Goal: Task Accomplishment & Management: Complete application form

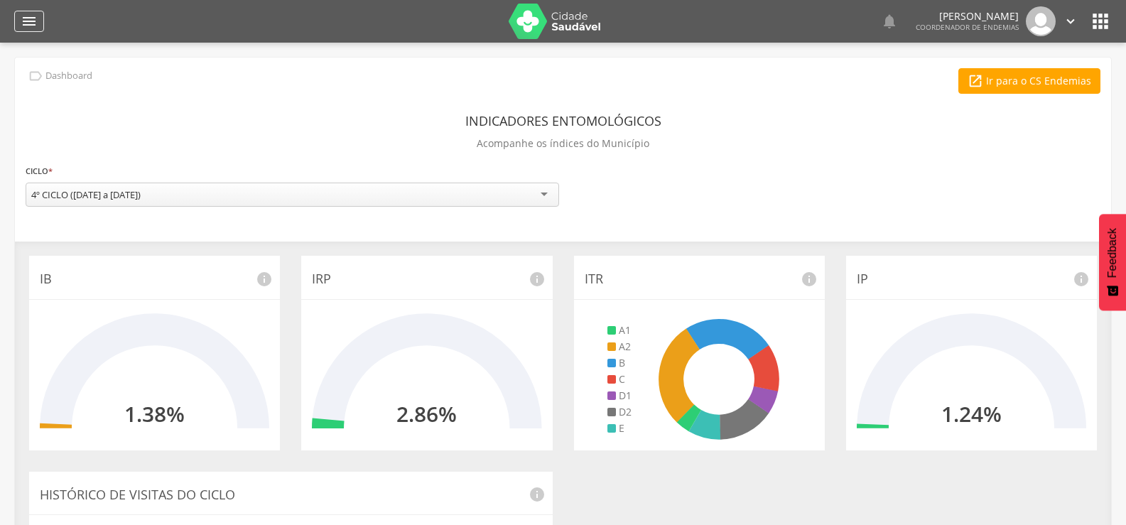
click at [26, 18] on icon "" at bounding box center [29, 21] width 17 height 17
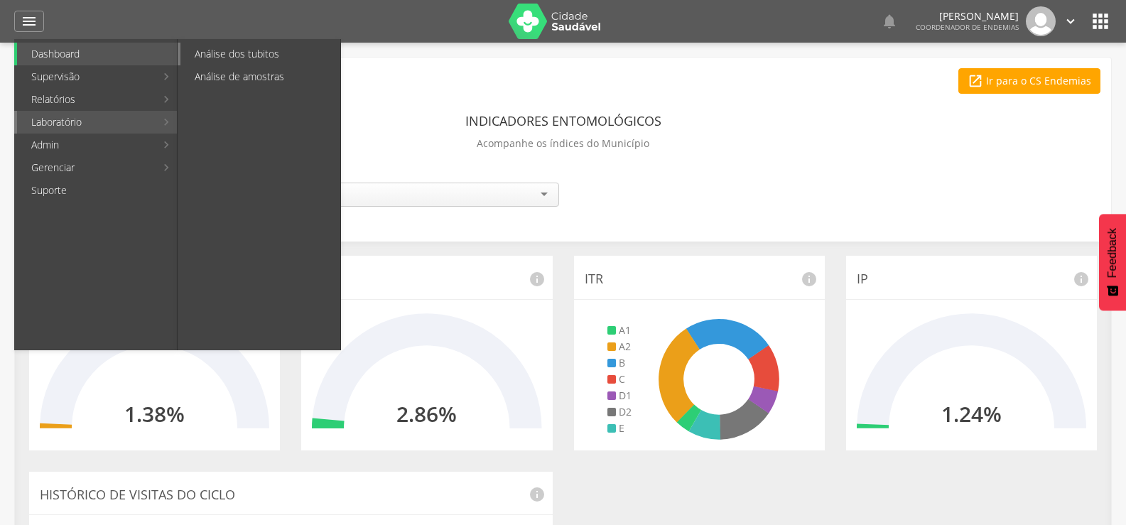
click at [271, 55] on link "Análise dos tubitos" at bounding box center [261, 54] width 160 height 23
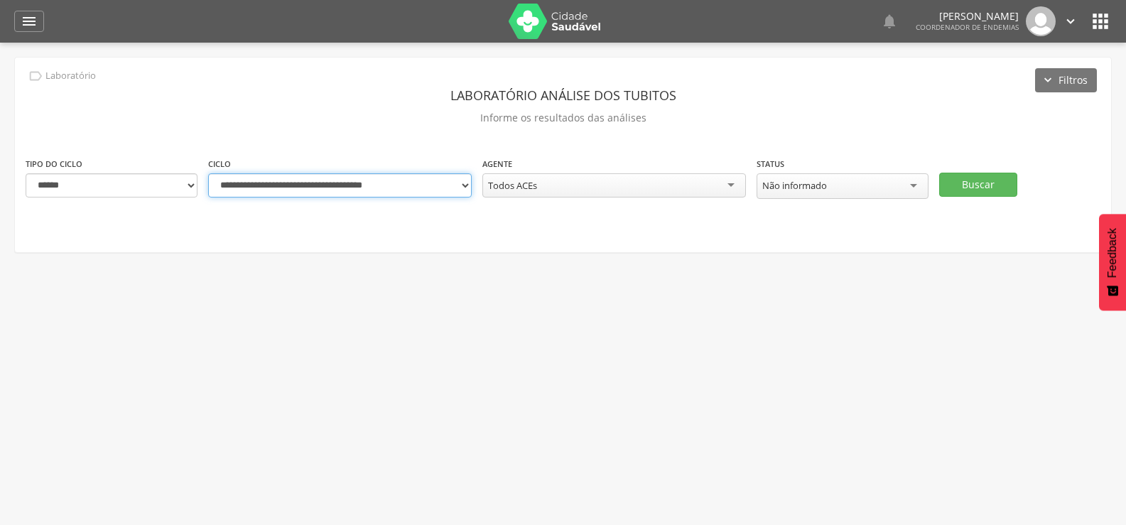
click at [465, 184] on select "**********" at bounding box center [340, 185] width 264 height 24
select select "**********"
click at [208, 173] on select "**********" at bounding box center [340, 185] width 264 height 24
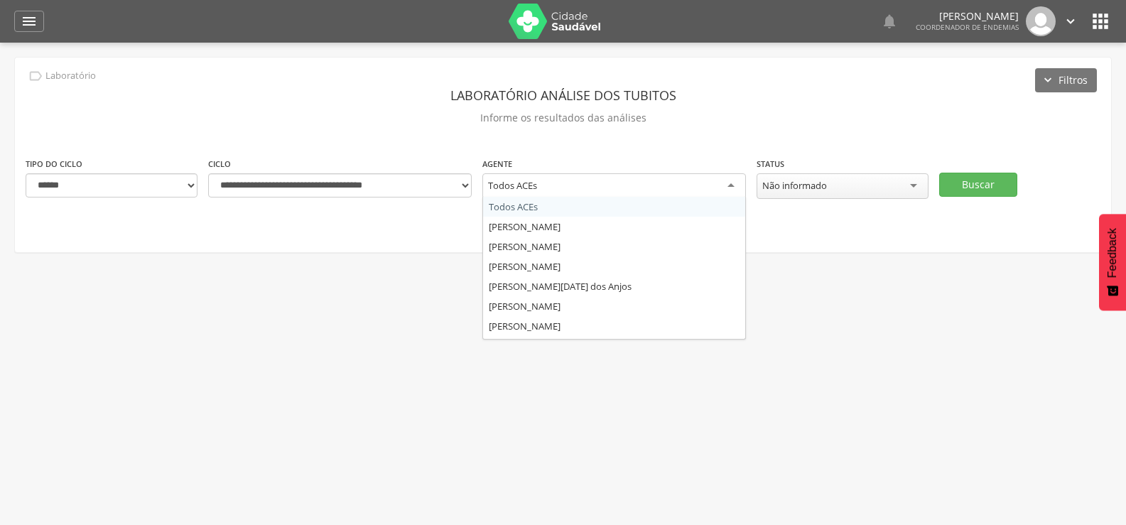
click at [696, 179] on div "Todos ACEs" at bounding box center [615, 186] width 264 height 26
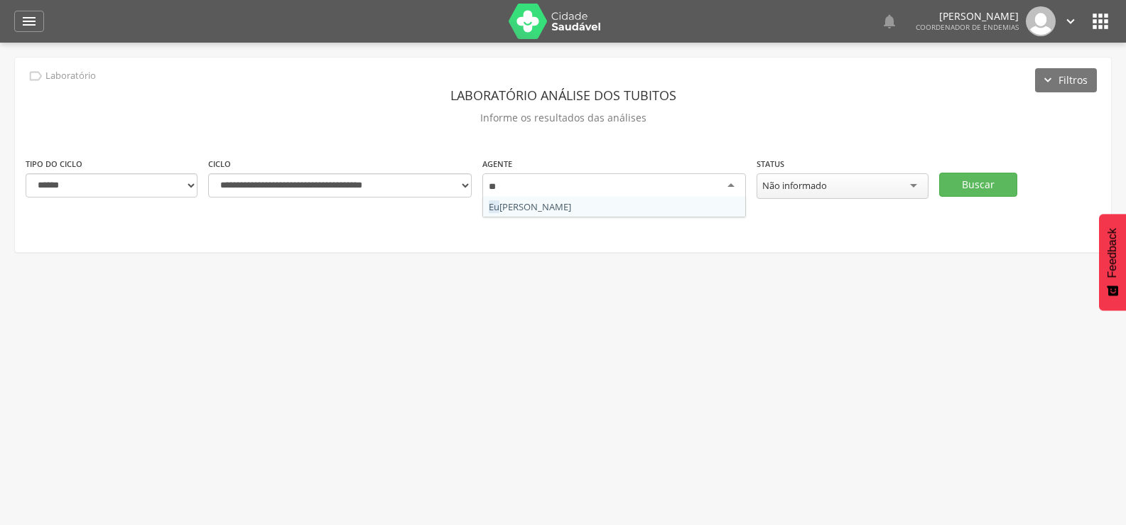
type input "***"
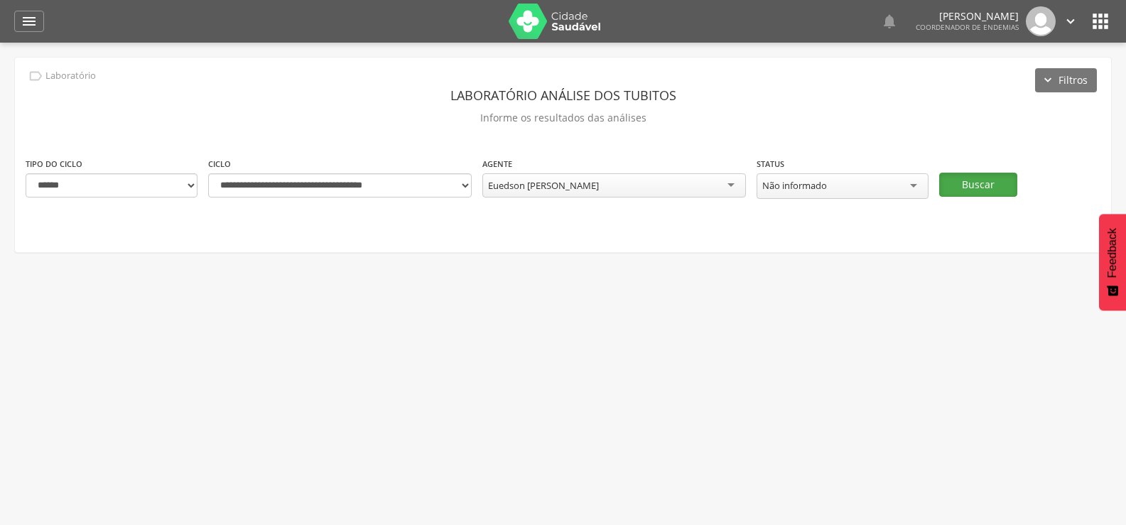
click at [975, 173] on button "Buscar" at bounding box center [978, 185] width 78 height 24
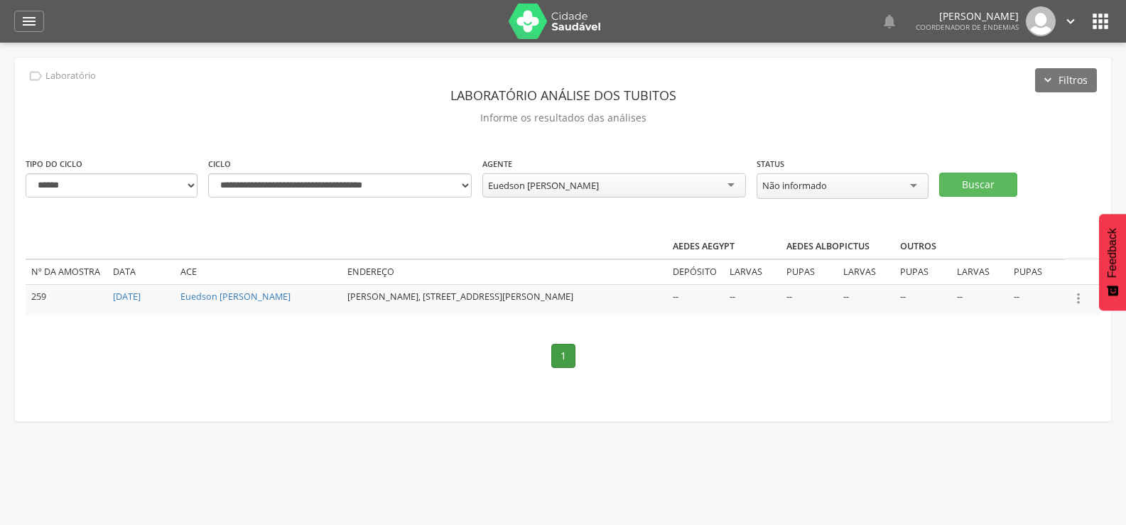
click at [1080, 296] on icon "" at bounding box center [1079, 299] width 16 height 16
click at [1013, 269] on link "Informar resultado" at bounding box center [1030, 275] width 112 height 18
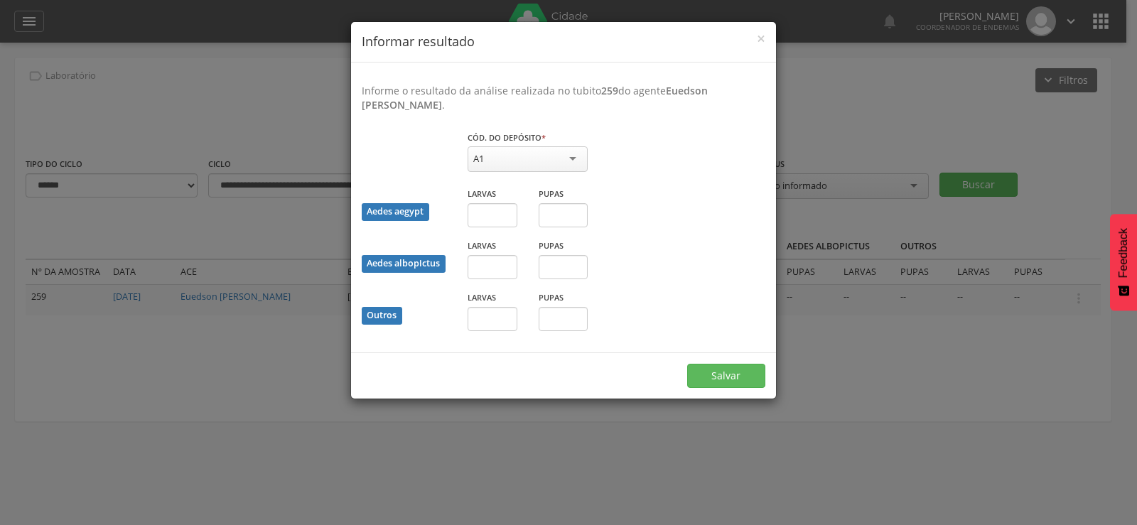
click at [513, 156] on div "A1" at bounding box center [528, 159] width 120 height 26
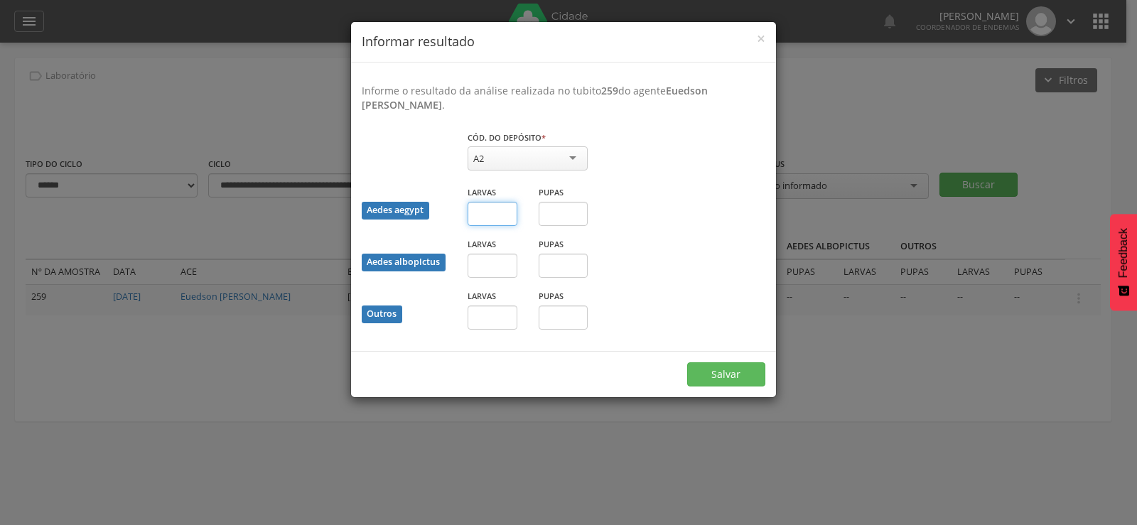
click at [485, 221] on input "text" at bounding box center [493, 214] width 50 height 24
type input "*"
click at [564, 210] on input "text" at bounding box center [564, 214] width 50 height 24
type input "*"
click at [728, 372] on button "Salvar" at bounding box center [726, 374] width 78 height 24
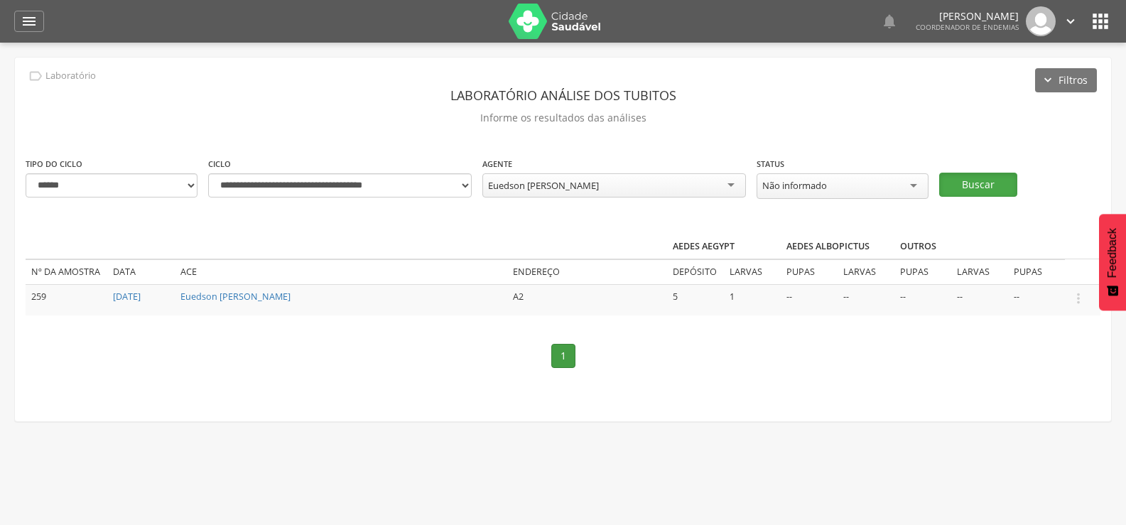
click at [989, 173] on button "Buscar" at bounding box center [978, 185] width 78 height 24
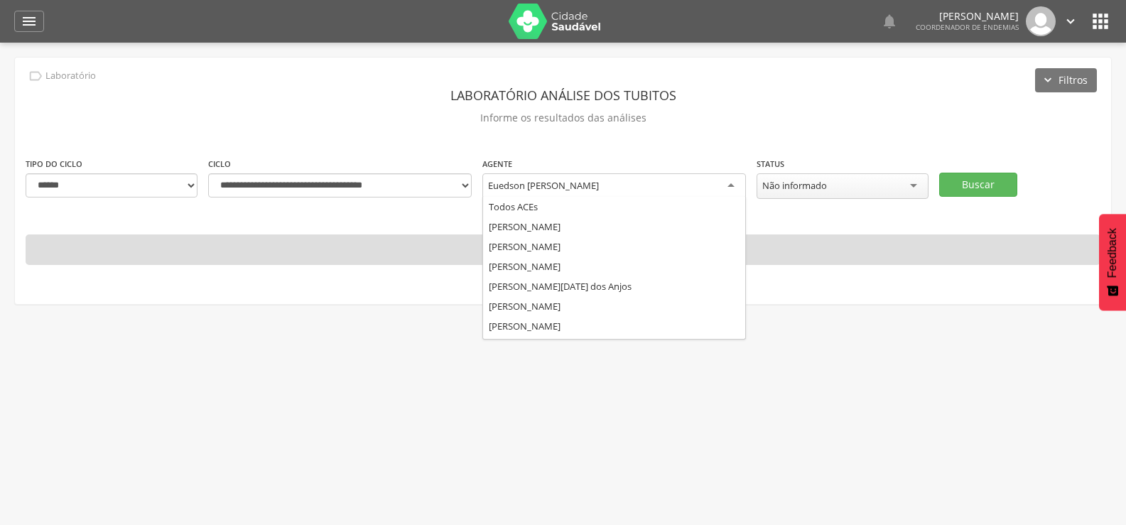
click at [645, 187] on div "Euedson [PERSON_NAME]" at bounding box center [615, 186] width 264 height 26
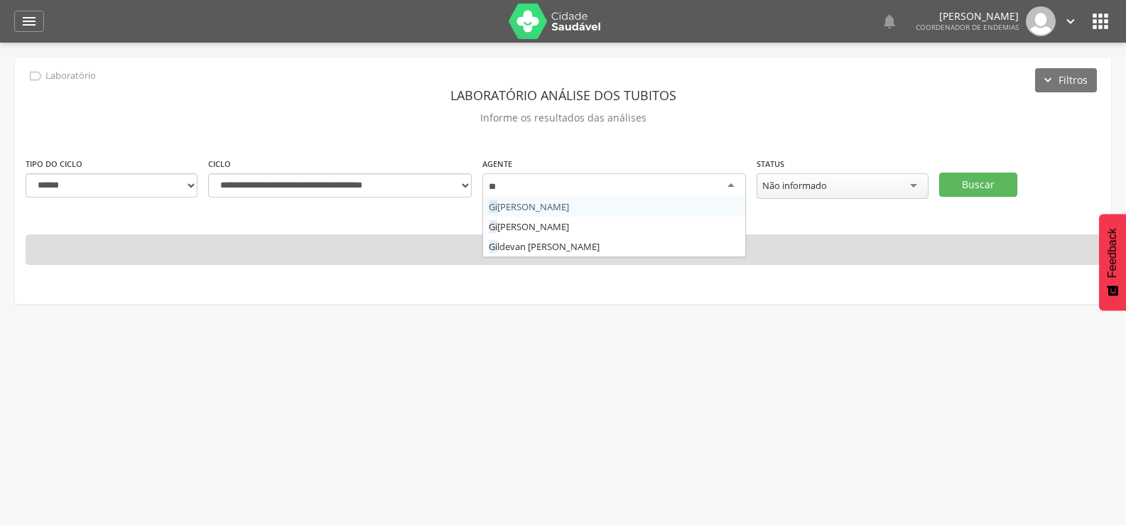
type input "***"
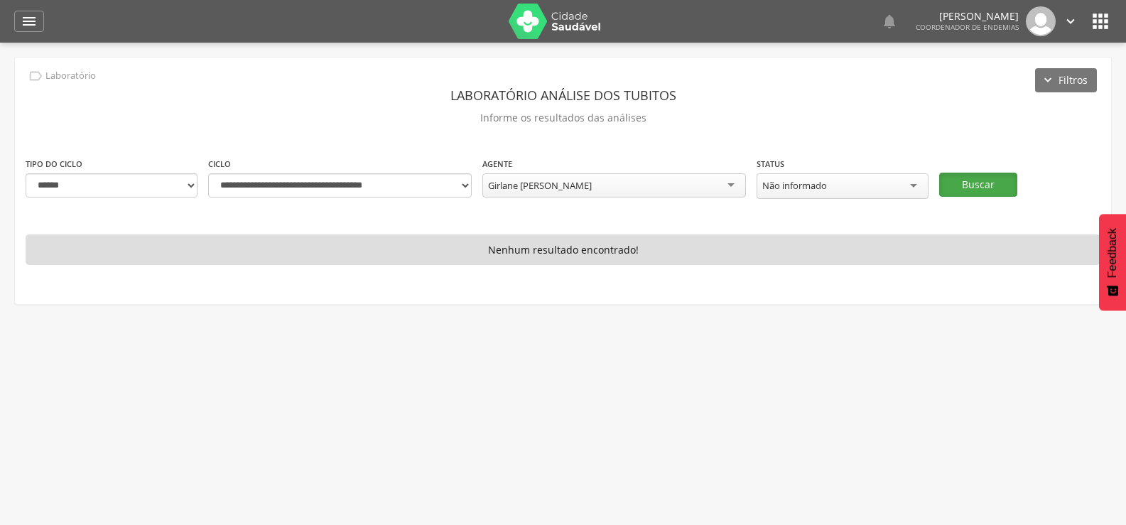
click at [985, 177] on button "Buscar" at bounding box center [978, 185] width 78 height 24
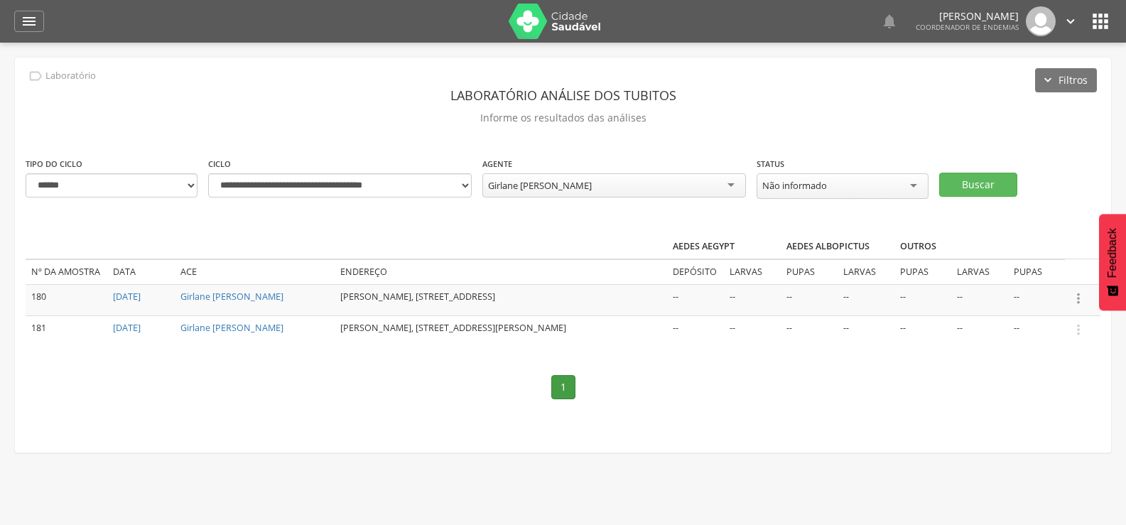
click at [1082, 294] on icon "" at bounding box center [1079, 299] width 16 height 16
click at [1048, 271] on link "Informar resultado" at bounding box center [1030, 275] width 112 height 18
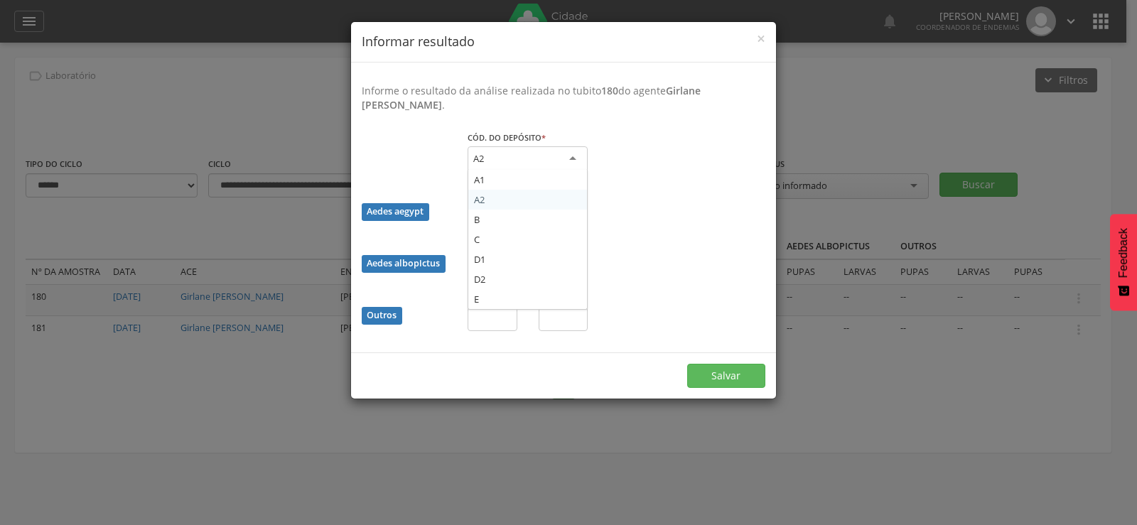
click at [529, 157] on div "A2" at bounding box center [528, 159] width 120 height 26
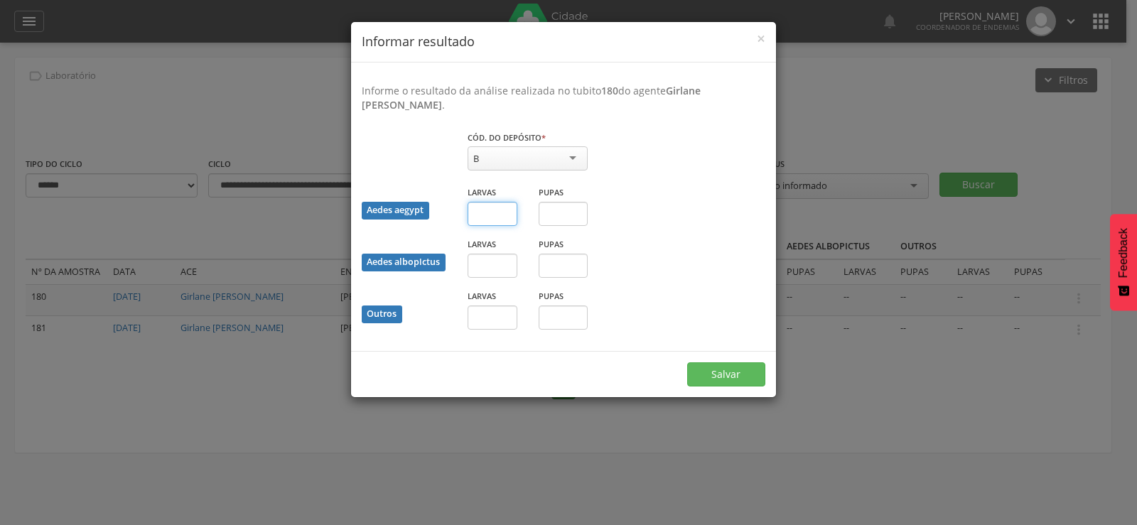
click at [491, 216] on input "text" at bounding box center [493, 214] width 50 height 24
type input "*"
click at [721, 373] on button "Salvar" at bounding box center [726, 374] width 78 height 24
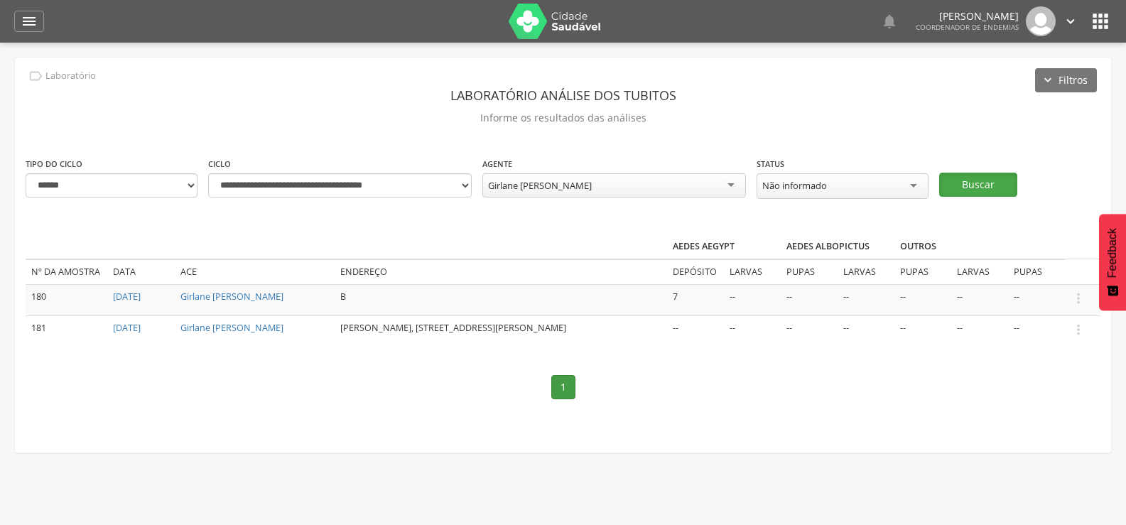
click at [984, 177] on button "Buscar" at bounding box center [978, 185] width 78 height 24
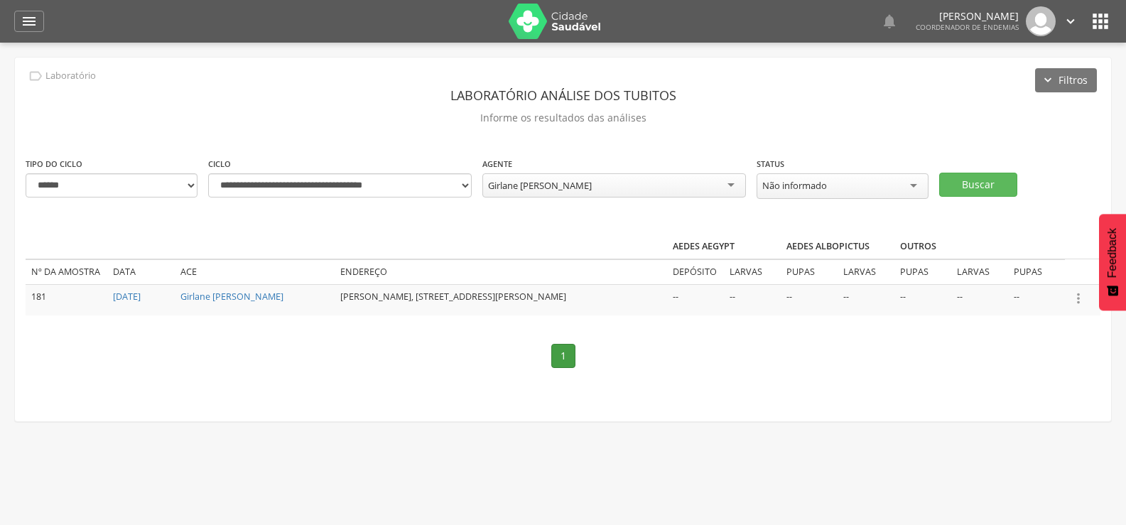
click at [1079, 294] on icon "" at bounding box center [1079, 299] width 16 height 16
click at [1043, 266] on link "Informar resultado" at bounding box center [1030, 275] width 112 height 18
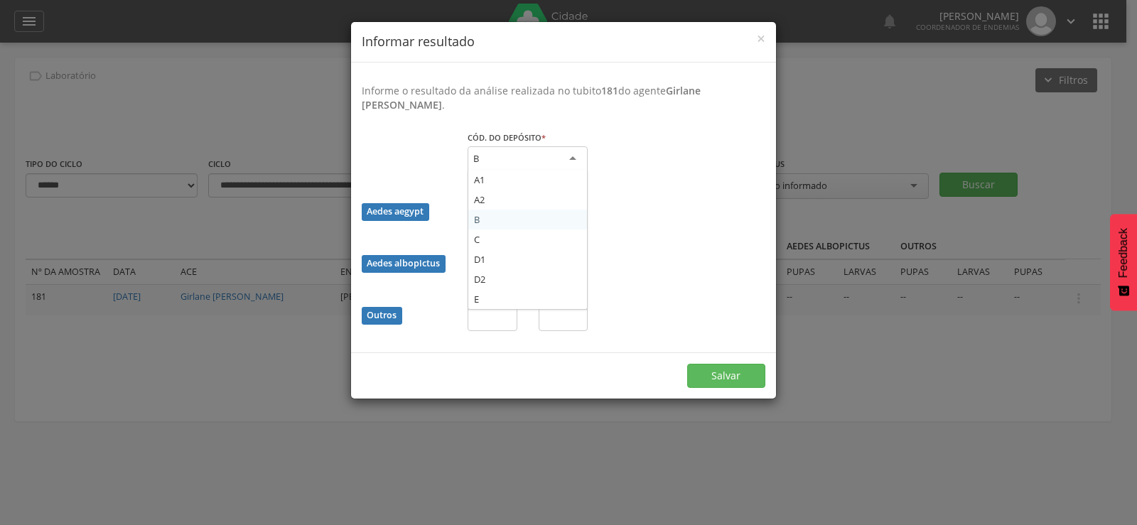
click at [524, 157] on div "B" at bounding box center [528, 159] width 120 height 26
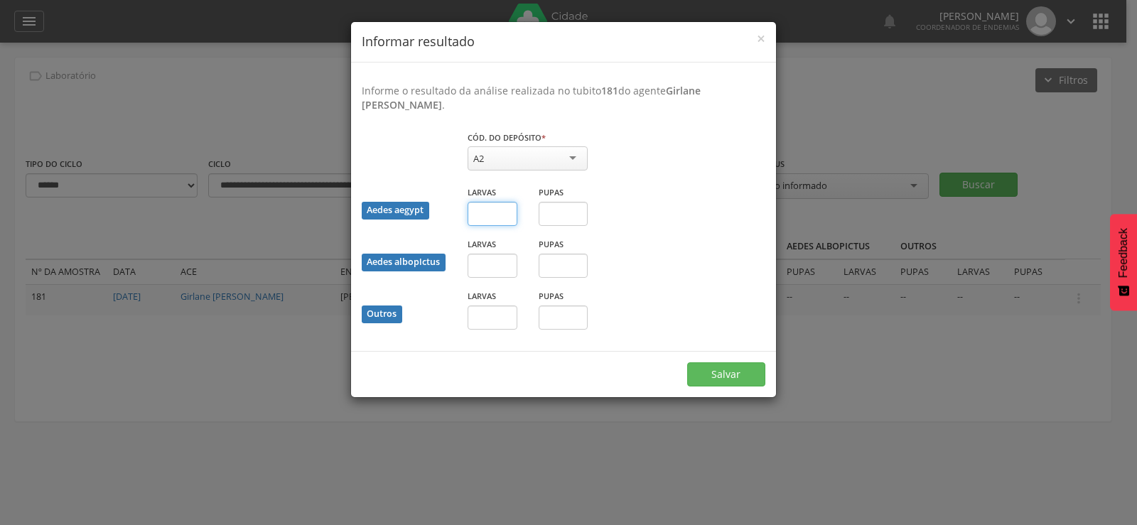
click at [495, 207] on input "text" at bounding box center [493, 214] width 50 height 24
type input "*"
click at [687, 362] on button "Salvar" at bounding box center [726, 374] width 78 height 24
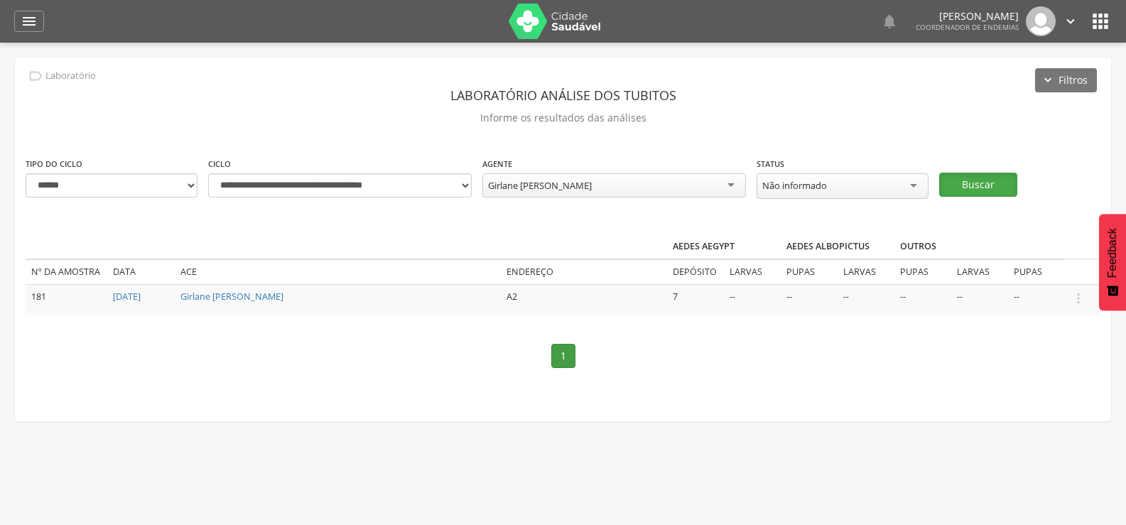
click at [971, 177] on button "Buscar" at bounding box center [978, 185] width 78 height 24
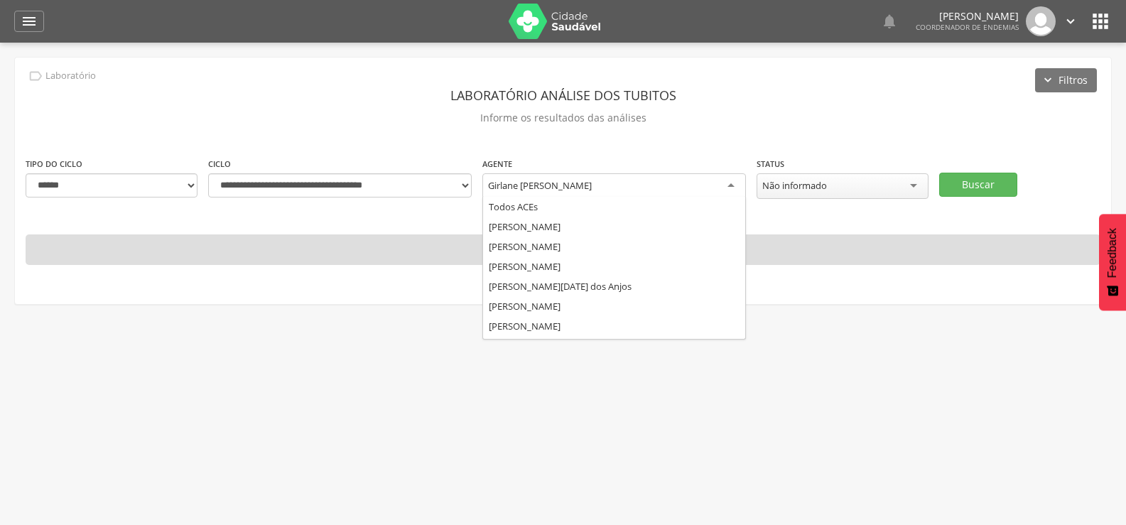
click at [589, 185] on div "Girlane [PERSON_NAME]" at bounding box center [615, 186] width 264 height 26
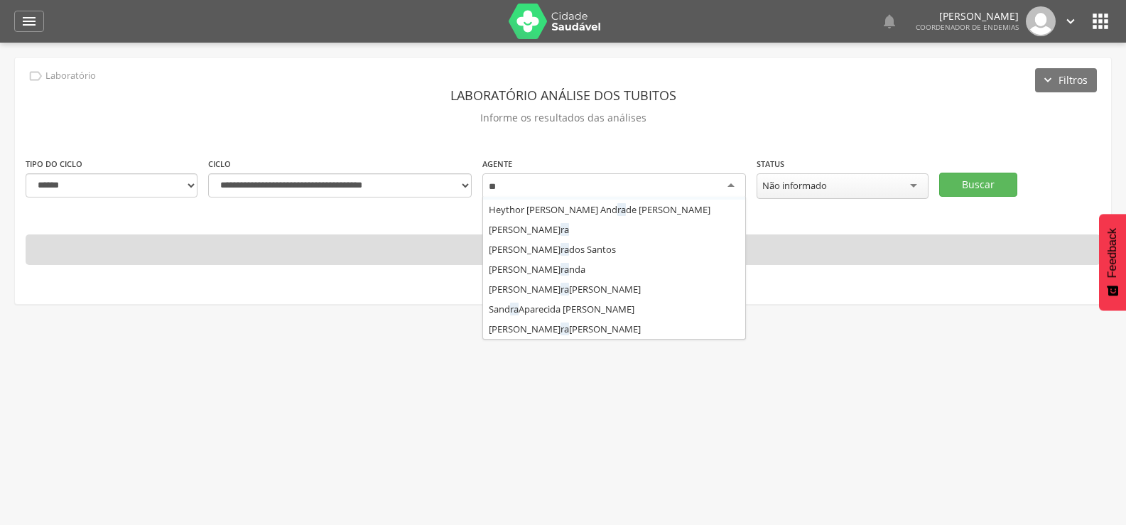
scroll to position [338, 0]
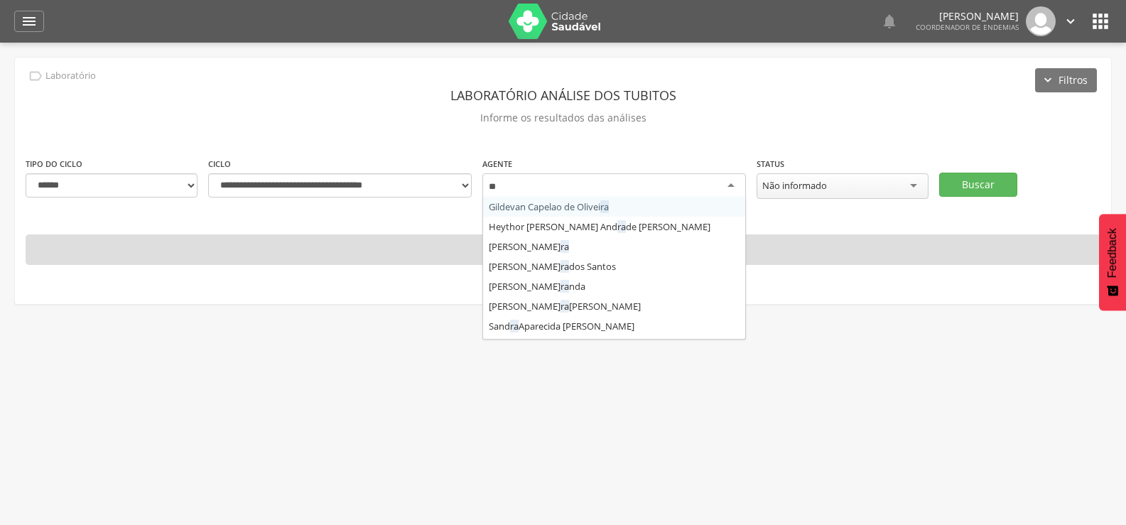
type input "***"
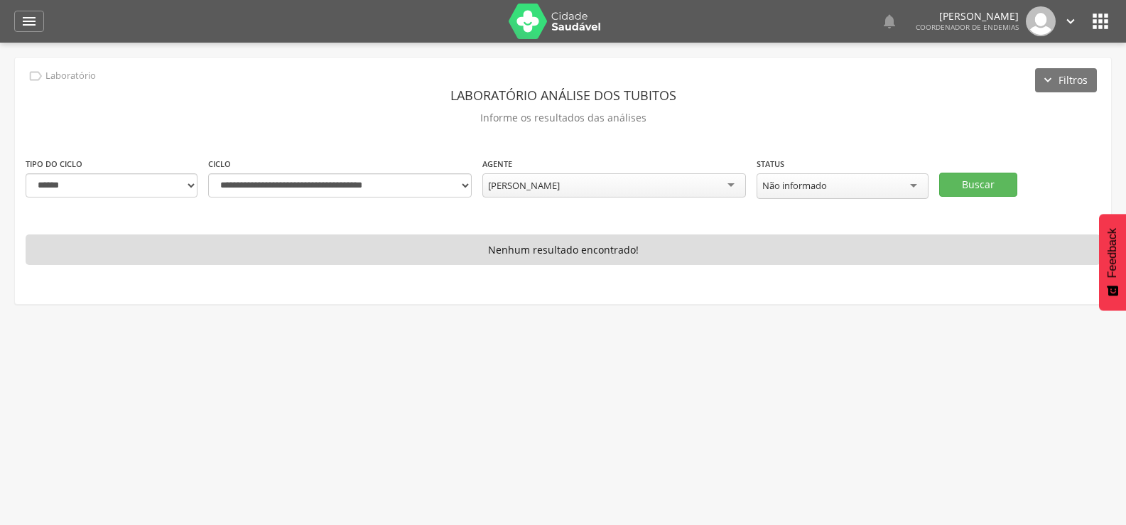
scroll to position [0, 0]
click at [962, 181] on button "Buscar" at bounding box center [978, 185] width 78 height 24
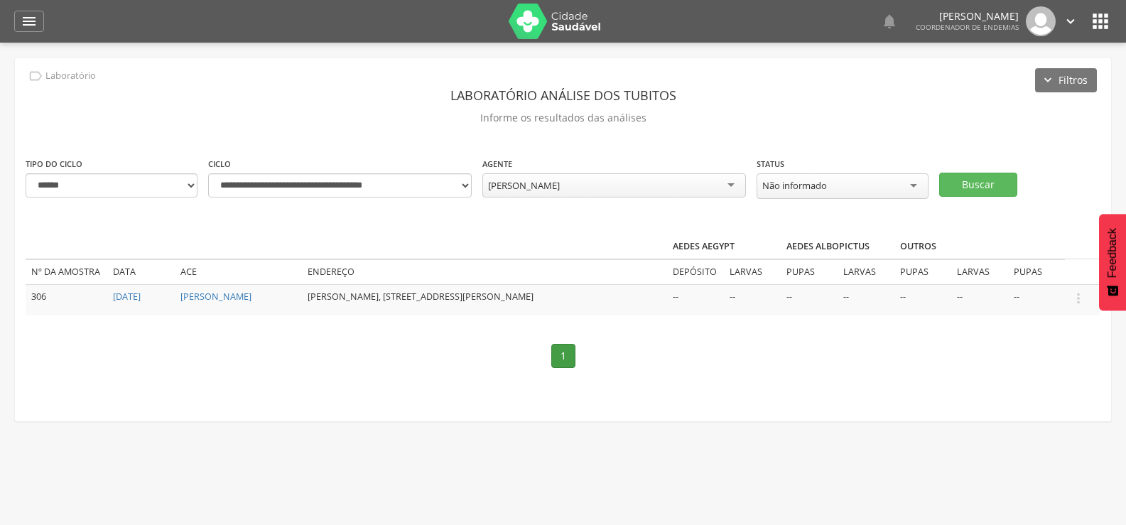
click at [1084, 296] on icon "" at bounding box center [1079, 299] width 16 height 16
click at [1028, 266] on link "Informar resultado" at bounding box center [1030, 275] width 112 height 18
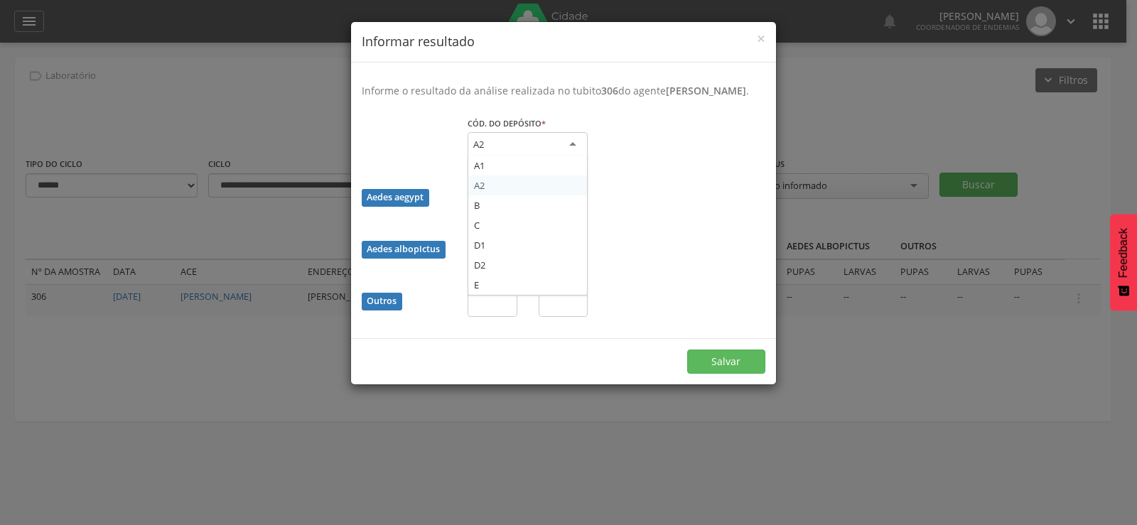
click at [544, 152] on div "A2" at bounding box center [528, 145] width 120 height 26
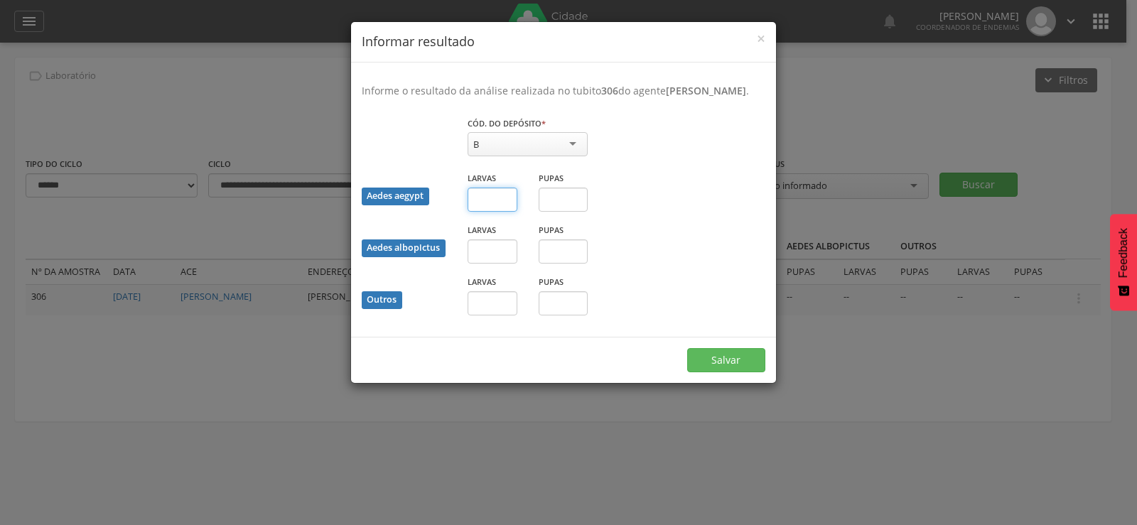
click at [488, 211] on input "text" at bounding box center [493, 200] width 50 height 24
type input "*"
click at [687, 348] on button "Salvar" at bounding box center [726, 360] width 78 height 24
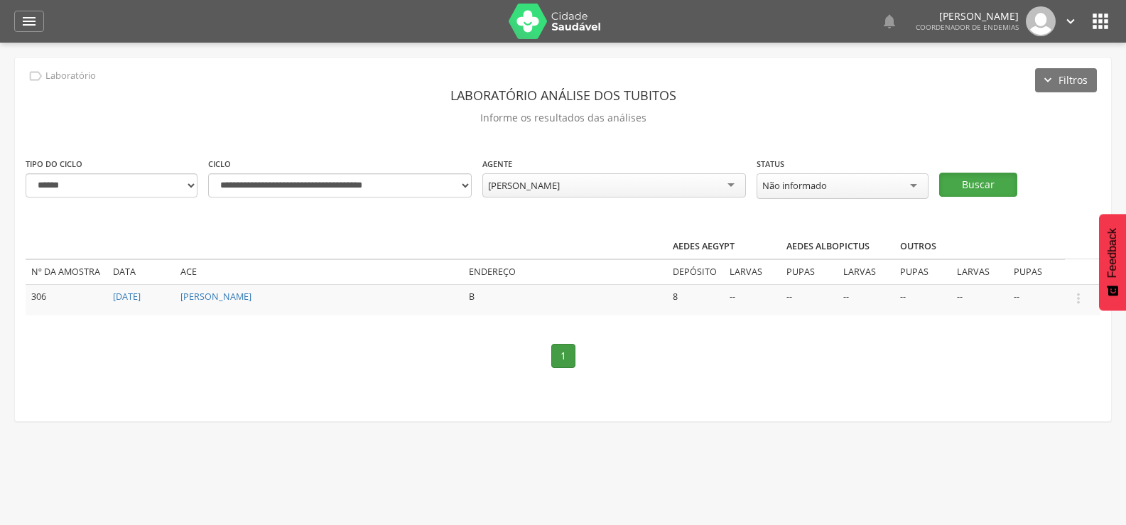
click at [951, 178] on button "Buscar" at bounding box center [978, 185] width 78 height 24
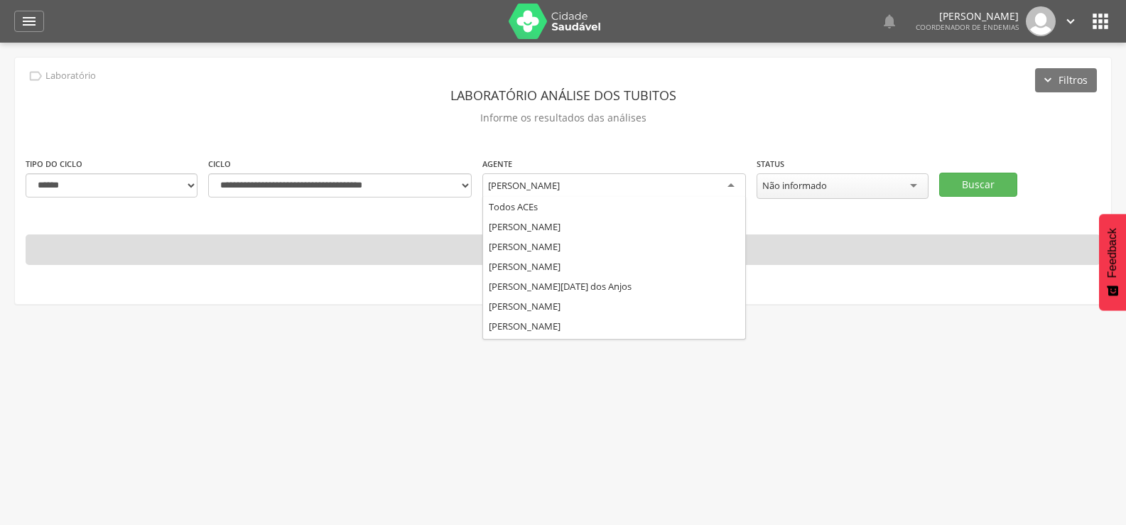
click at [619, 174] on div "[PERSON_NAME]" at bounding box center [615, 186] width 264 height 26
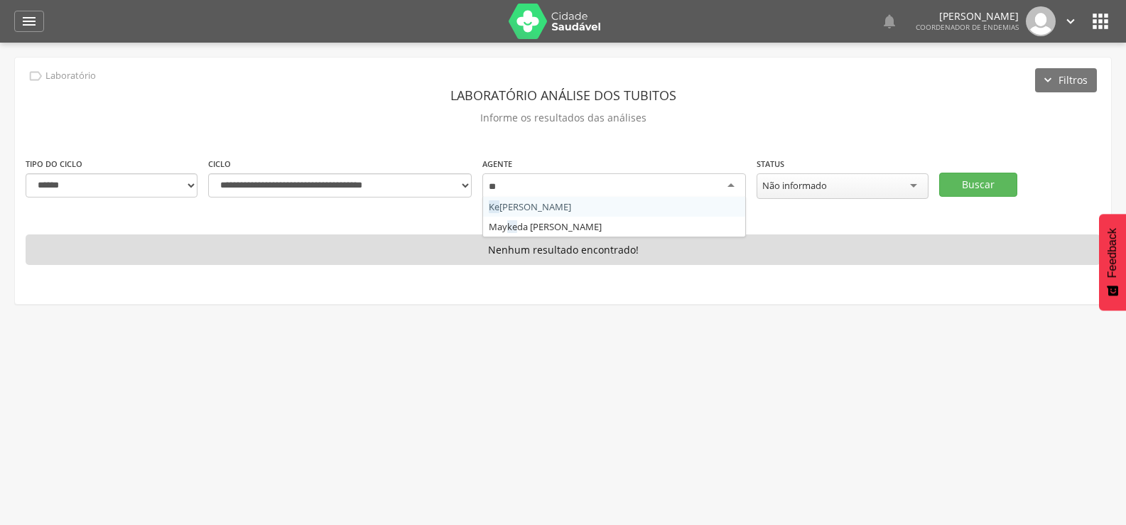
type input "***"
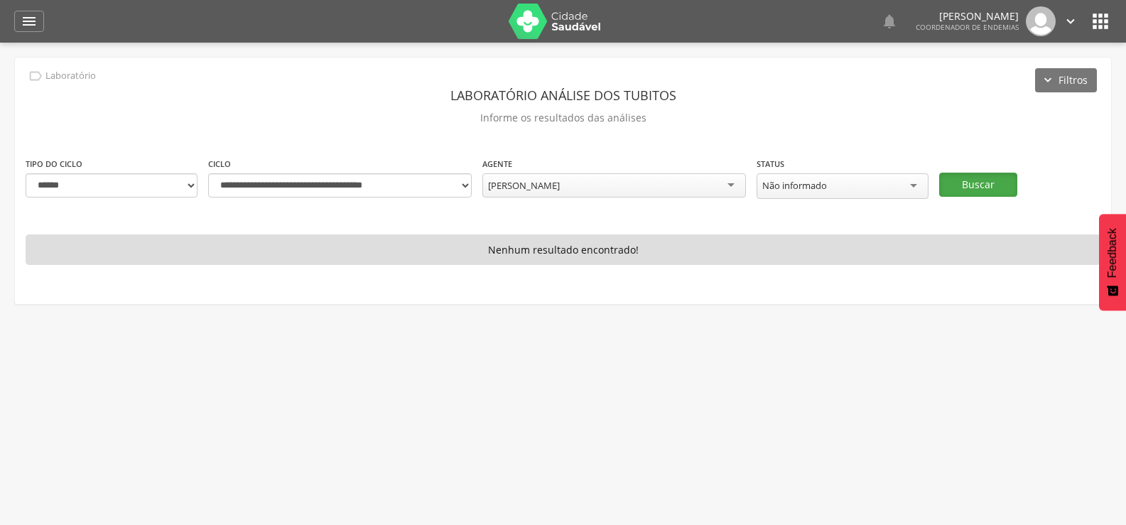
click at [968, 179] on button "Buscar" at bounding box center [978, 185] width 78 height 24
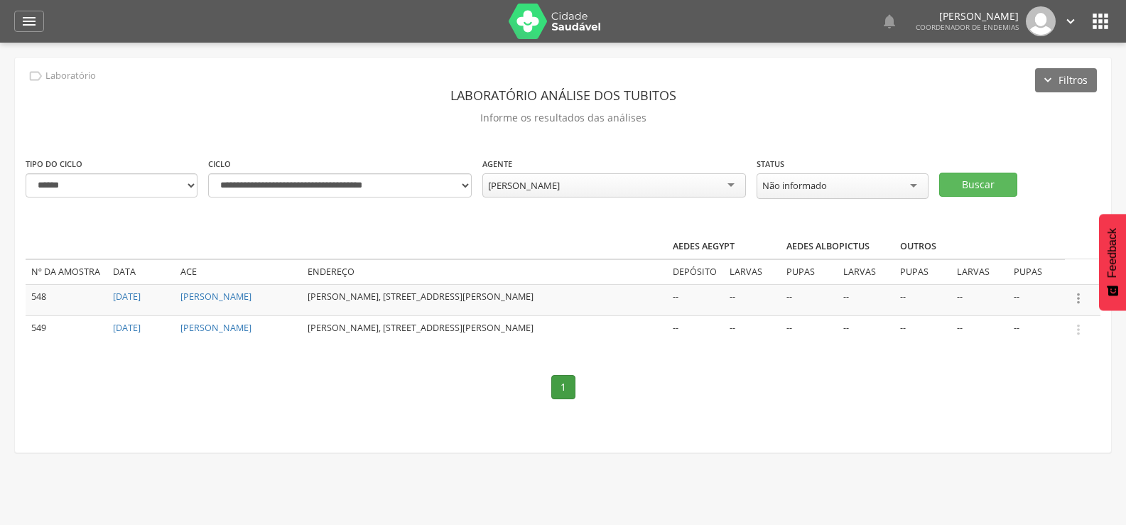
click at [1077, 293] on icon "" at bounding box center [1079, 299] width 16 height 16
click at [1002, 266] on link "Informar resultado" at bounding box center [1030, 275] width 112 height 18
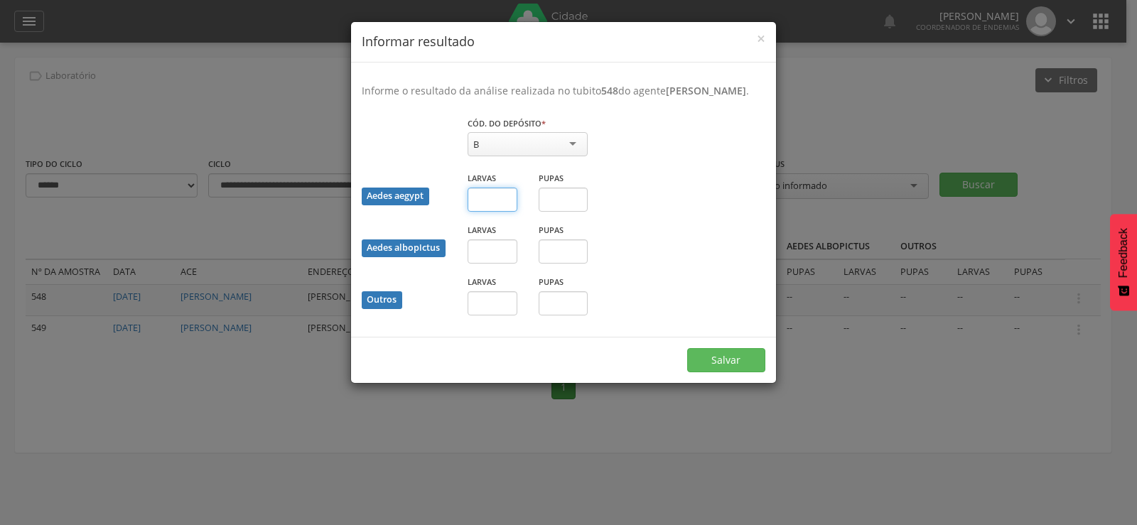
click at [483, 212] on input "text" at bounding box center [493, 200] width 50 height 24
type input "*"
click at [569, 212] on input "text" at bounding box center [564, 200] width 50 height 24
type input "*"
click at [726, 372] on button "Salvar" at bounding box center [726, 360] width 78 height 24
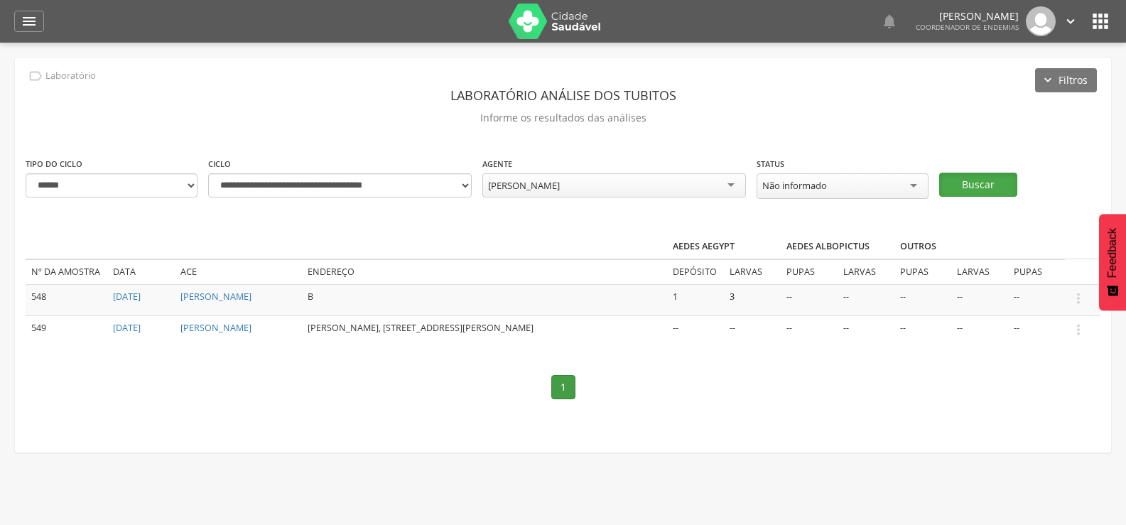
click at [994, 176] on button "Buscar" at bounding box center [978, 185] width 78 height 24
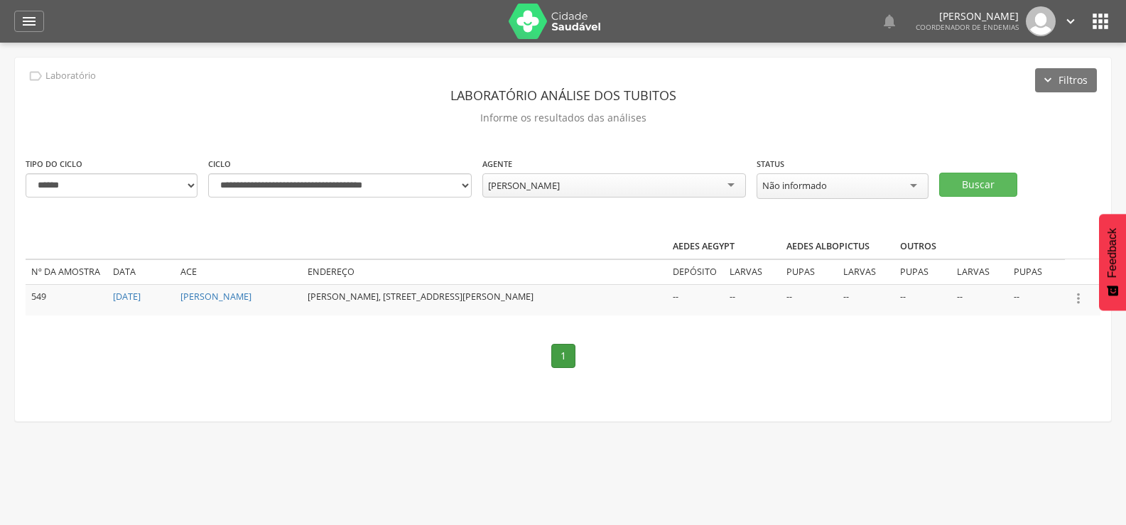
click at [1081, 295] on icon "" at bounding box center [1079, 299] width 16 height 16
click at [1053, 269] on link "Informar resultado" at bounding box center [1030, 275] width 112 height 18
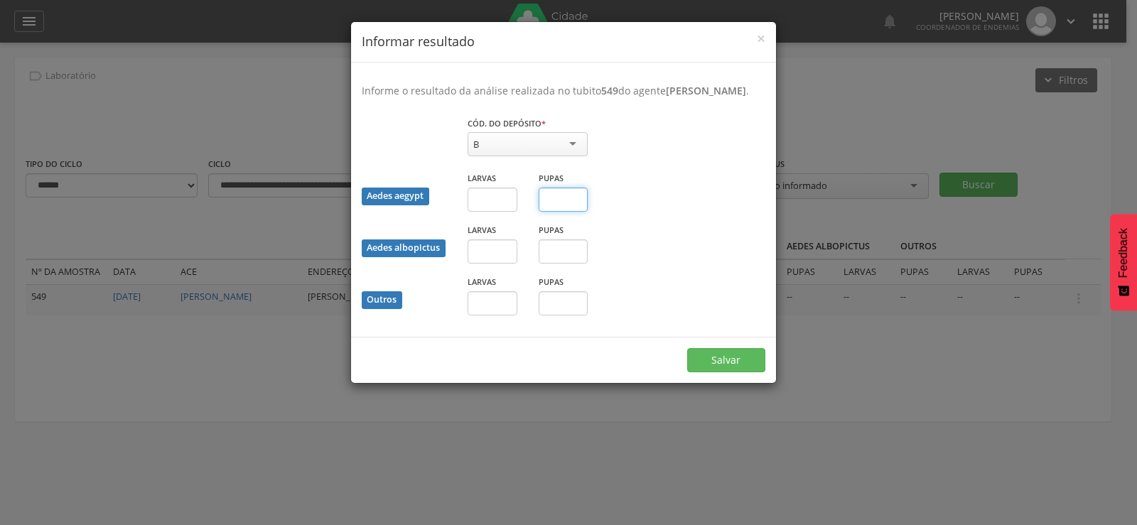
click at [569, 212] on input "text" at bounding box center [564, 200] width 50 height 24
type input "*"
click at [719, 372] on button "Salvar" at bounding box center [726, 360] width 78 height 24
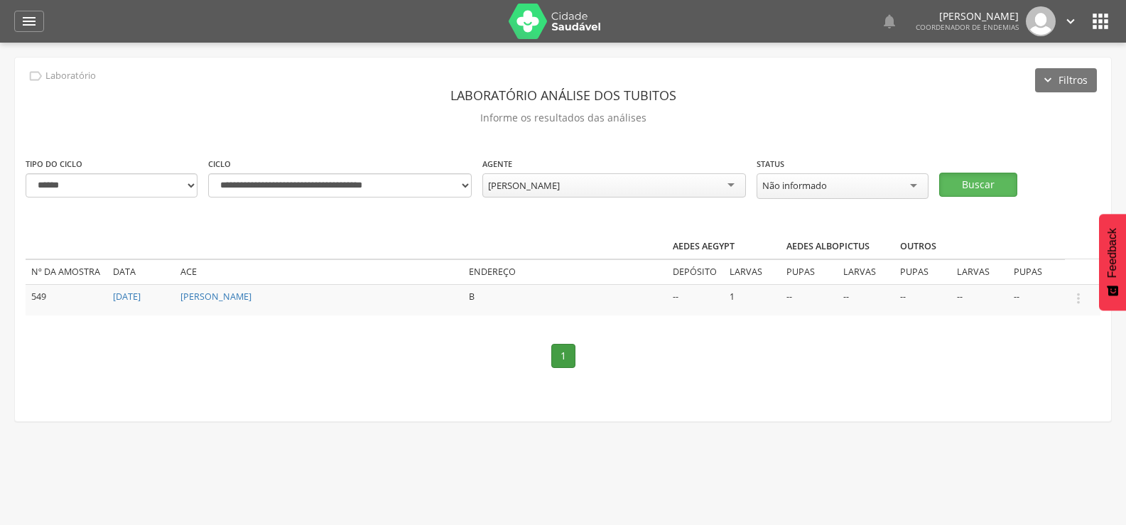
click at [975, 182] on button "Buscar" at bounding box center [978, 185] width 78 height 24
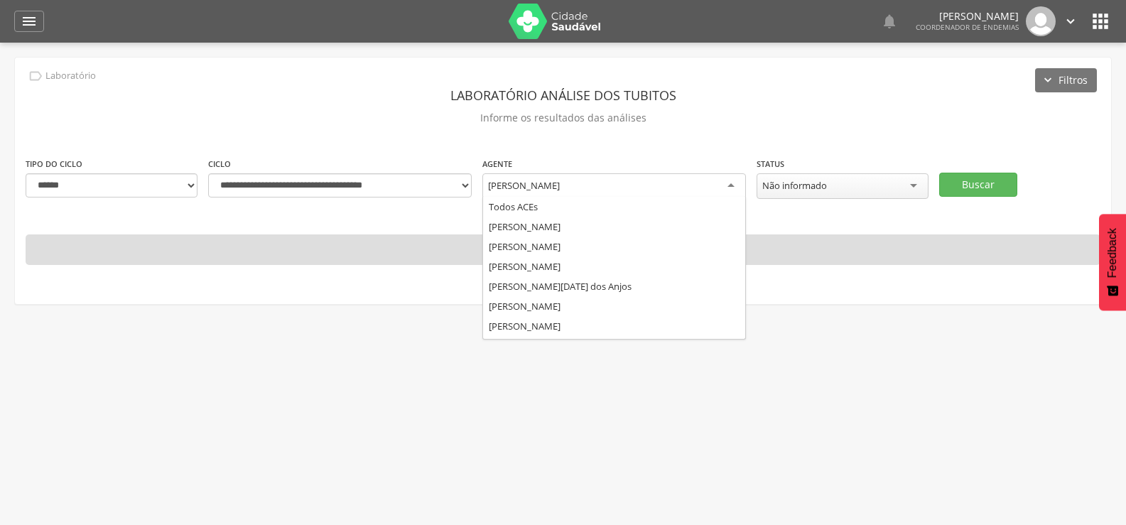
click at [560, 179] on div "[PERSON_NAME]" at bounding box center [524, 185] width 72 height 13
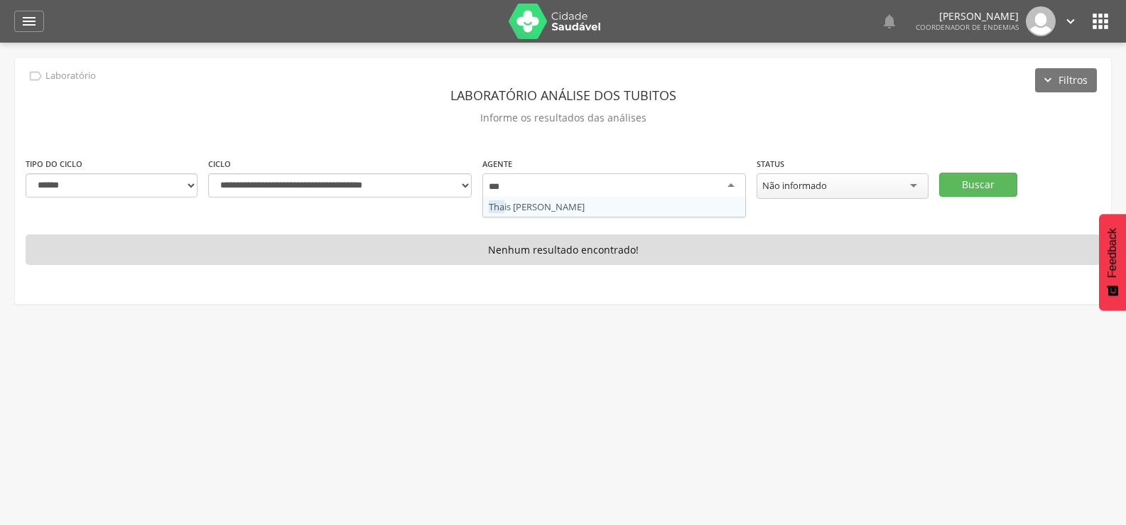
type input "****"
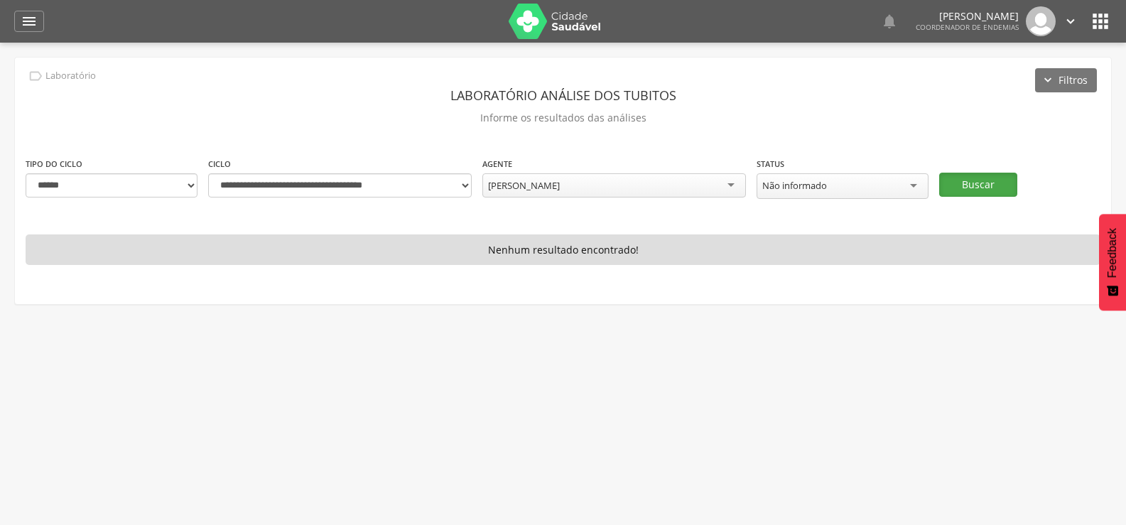
click at [991, 176] on button "Buscar" at bounding box center [978, 185] width 78 height 24
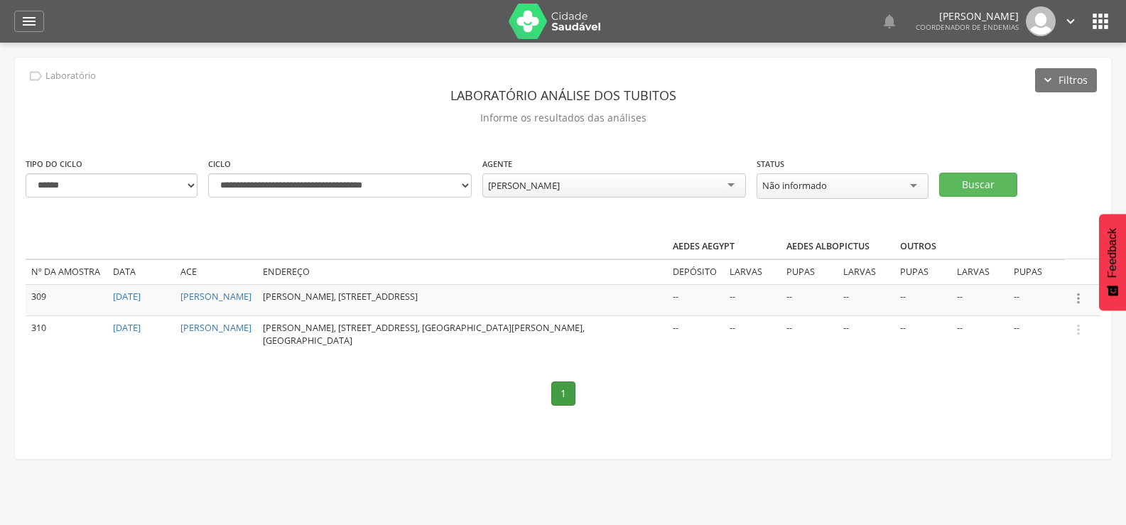
click at [1082, 298] on icon "" at bounding box center [1079, 299] width 16 height 16
click at [1055, 268] on link "Informar resultado" at bounding box center [1030, 275] width 112 height 18
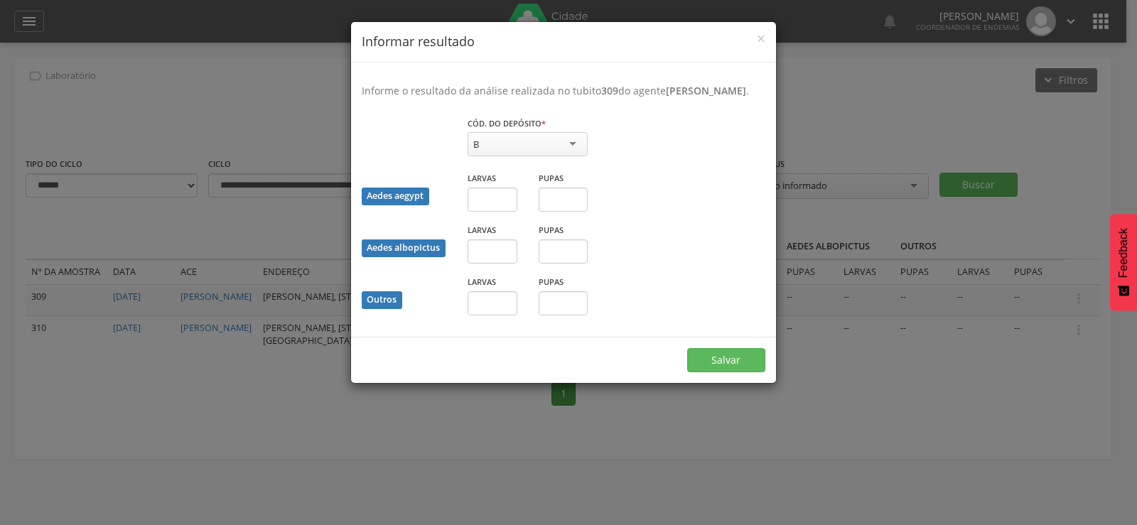
click at [527, 148] on div "B" at bounding box center [528, 144] width 120 height 24
click at [488, 210] on input "text" at bounding box center [493, 200] width 50 height 24
type input "*"
drag, startPoint x: 564, startPoint y: 209, endPoint x: 560, endPoint y: 230, distance: 21.6
click at [560, 222] on div "Pupas" at bounding box center [563, 197] width 71 height 52
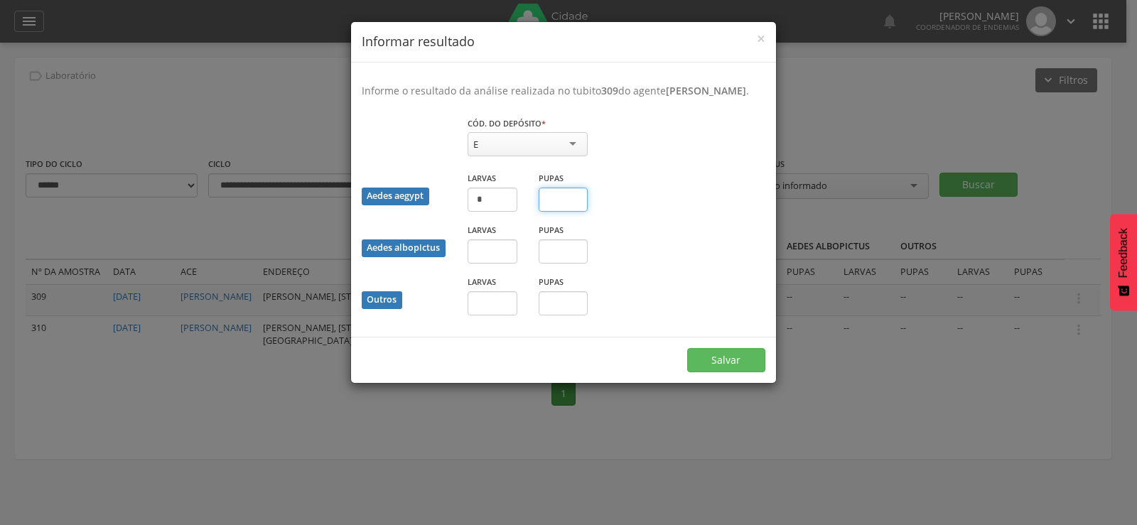
type input "*"
drag, startPoint x: 713, startPoint y: 373, endPoint x: 874, endPoint y: 328, distance: 167.4
click at [716, 370] on button "Salvar" at bounding box center [726, 360] width 78 height 24
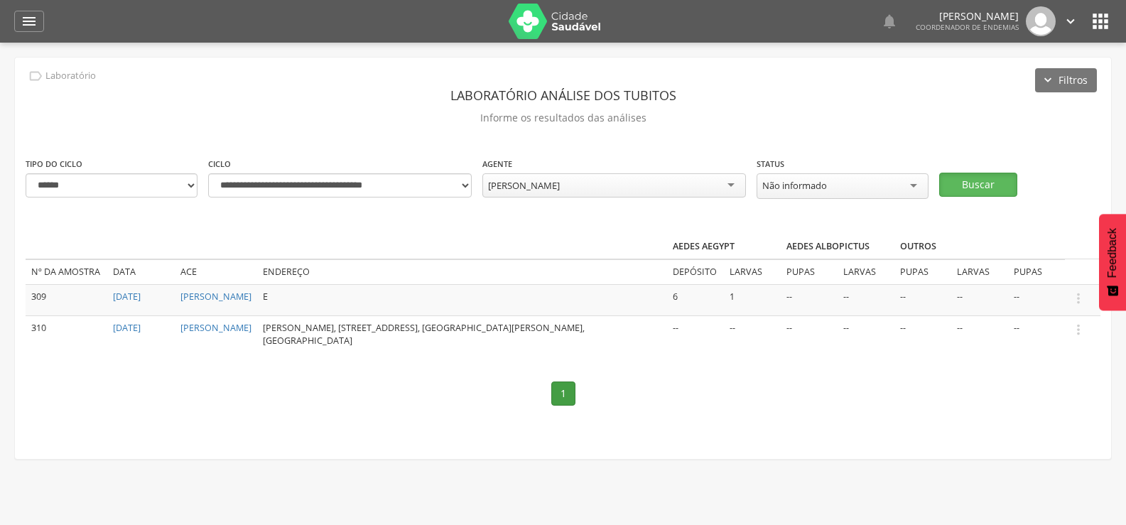
click at [979, 187] on button "Buscar" at bounding box center [978, 185] width 78 height 24
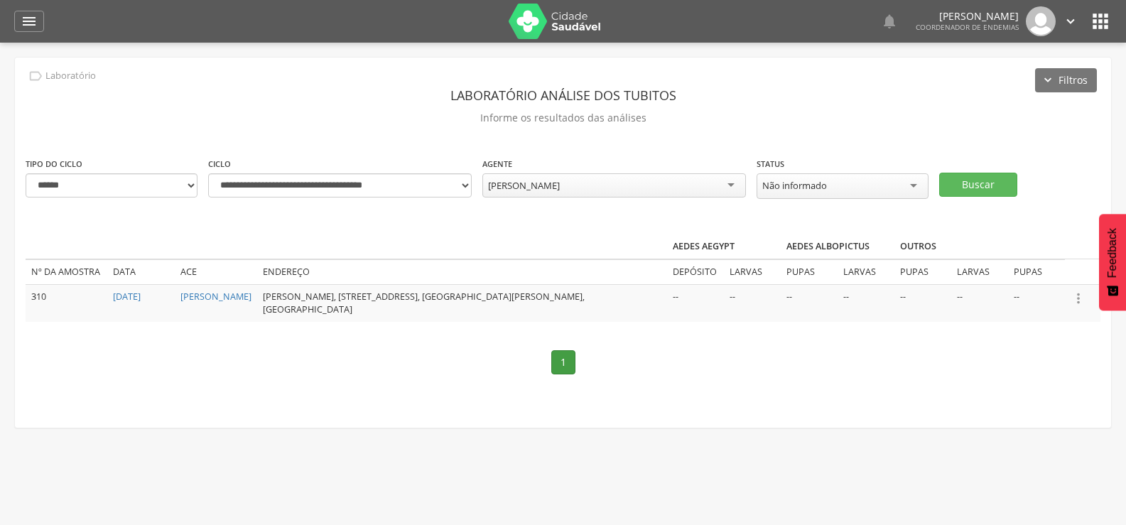
click at [1083, 294] on icon "" at bounding box center [1079, 299] width 16 height 16
click at [1033, 274] on link "Informar resultado" at bounding box center [1030, 275] width 112 height 18
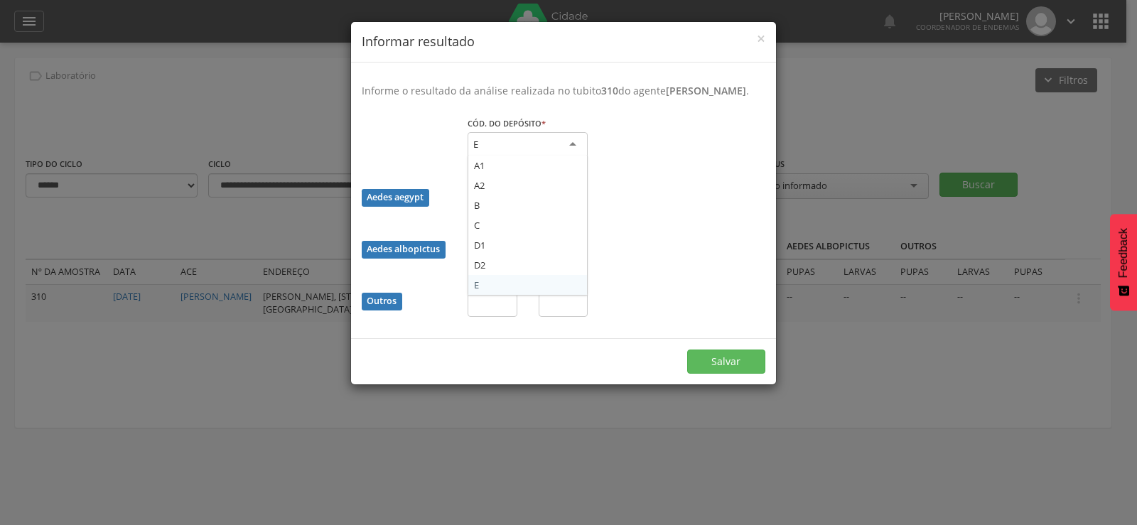
click at [551, 158] on div "E" at bounding box center [528, 145] width 120 height 26
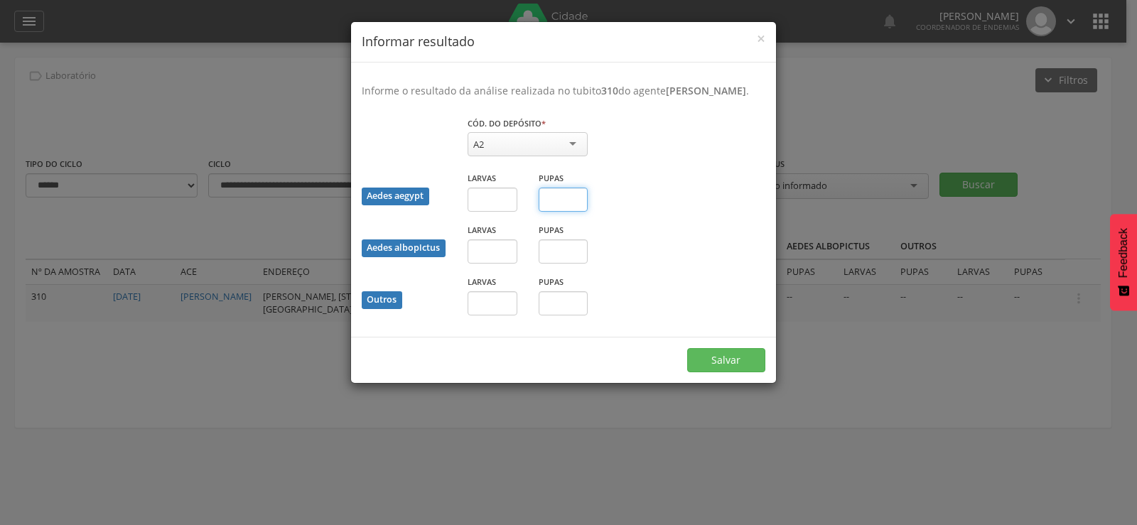
click at [556, 212] on input "text" at bounding box center [564, 200] width 50 height 24
click at [687, 348] on button "Salvar" at bounding box center [726, 360] width 78 height 24
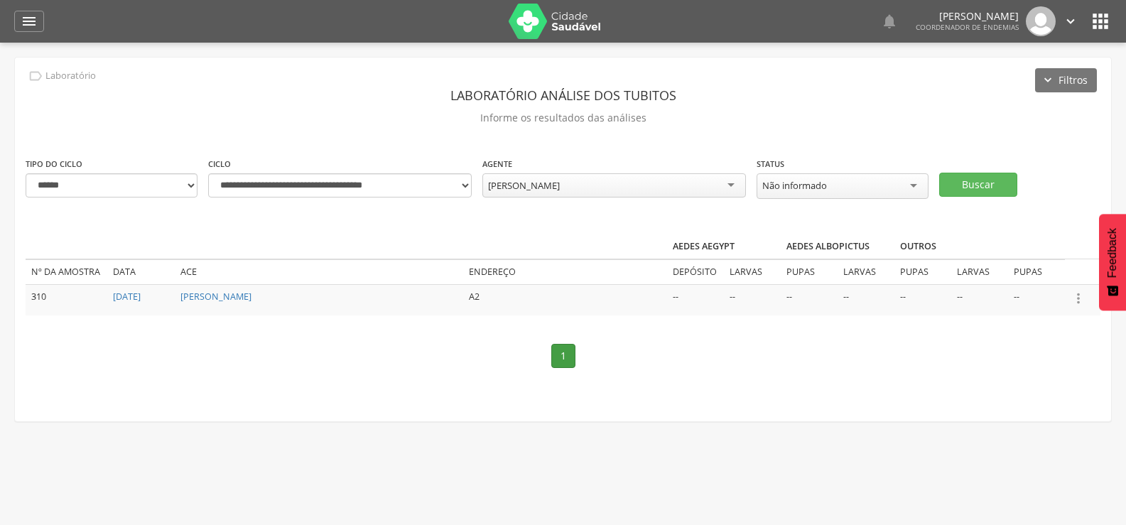
click at [1079, 298] on icon "" at bounding box center [1079, 299] width 16 height 16
click at [1050, 266] on link "Informar resultado" at bounding box center [1030, 275] width 112 height 18
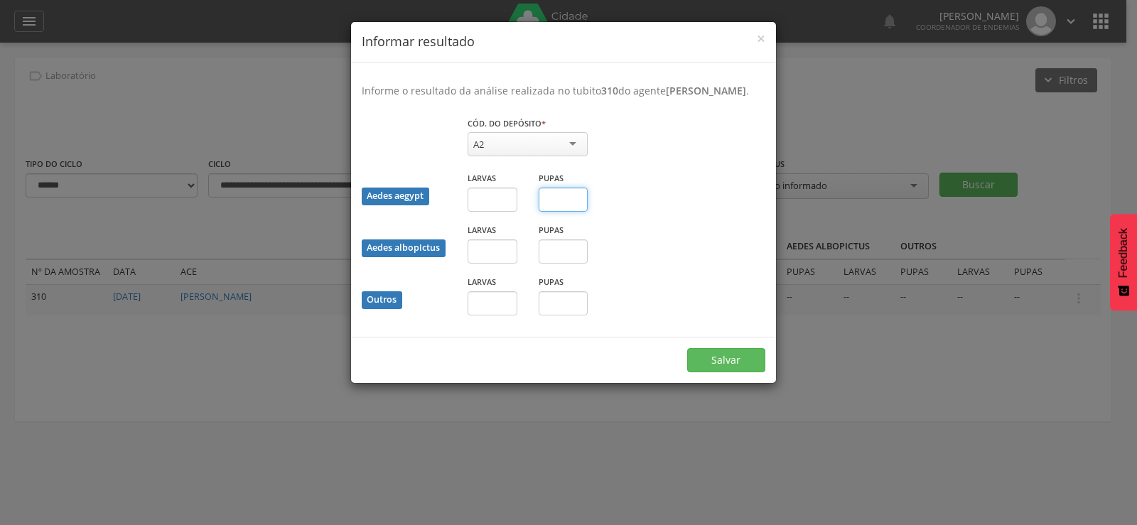
click at [569, 212] on input "text" at bounding box center [564, 200] width 50 height 24
type input "*"
click at [717, 372] on button "Salvar" at bounding box center [726, 360] width 78 height 24
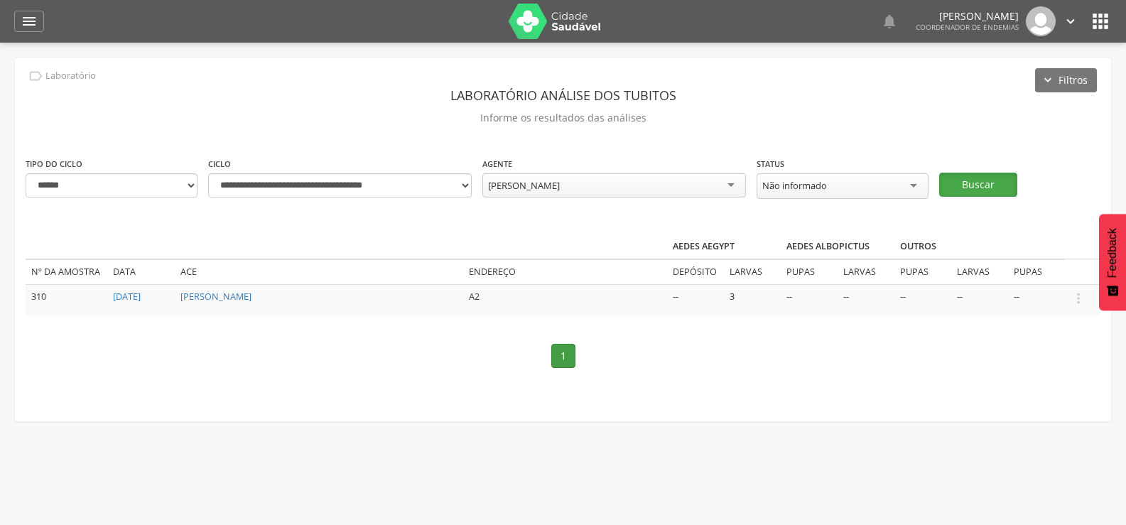
click at [977, 178] on button "Buscar" at bounding box center [978, 185] width 78 height 24
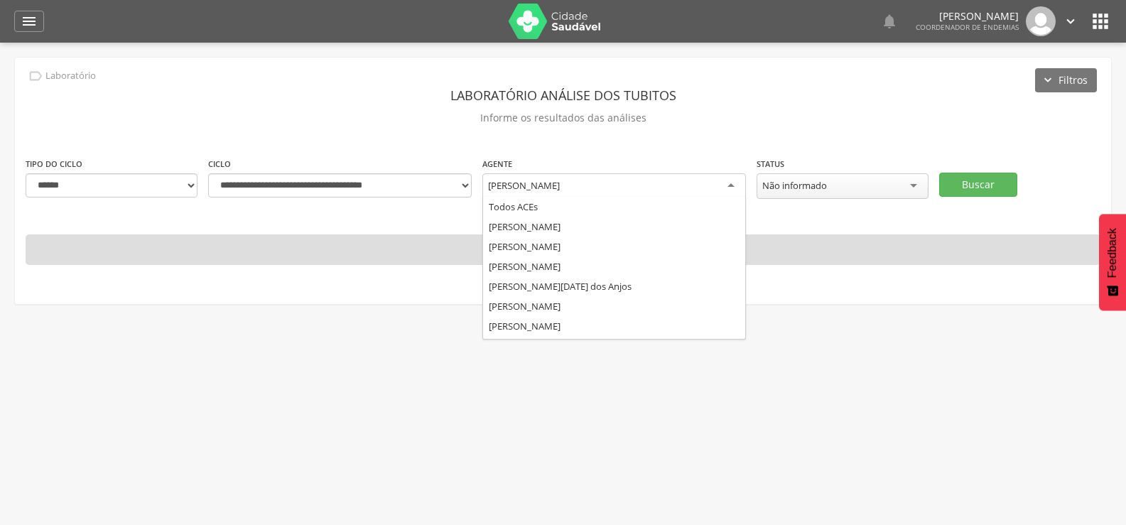
click at [591, 179] on div "[PERSON_NAME]" at bounding box center [615, 186] width 264 height 26
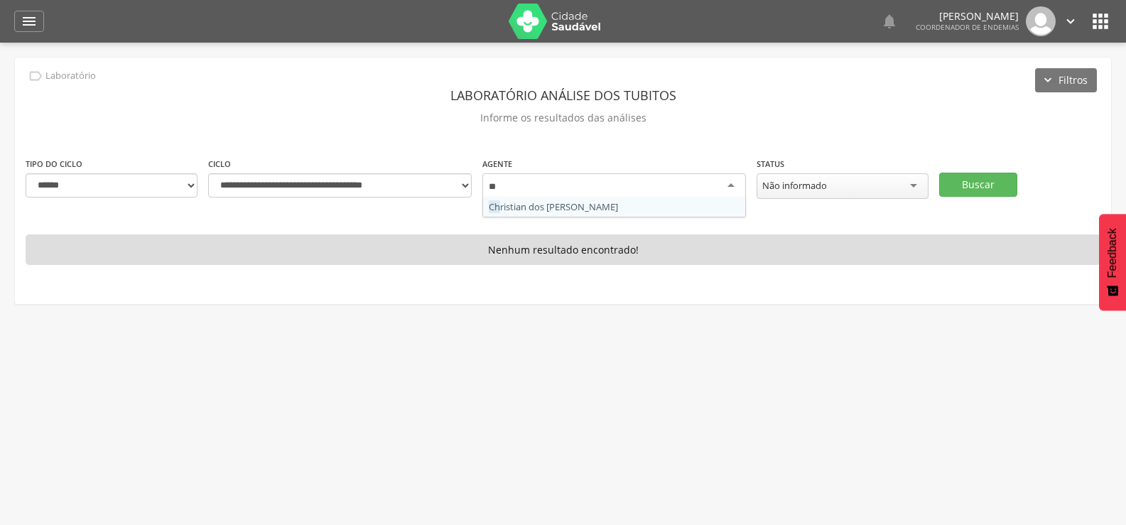
type input "***"
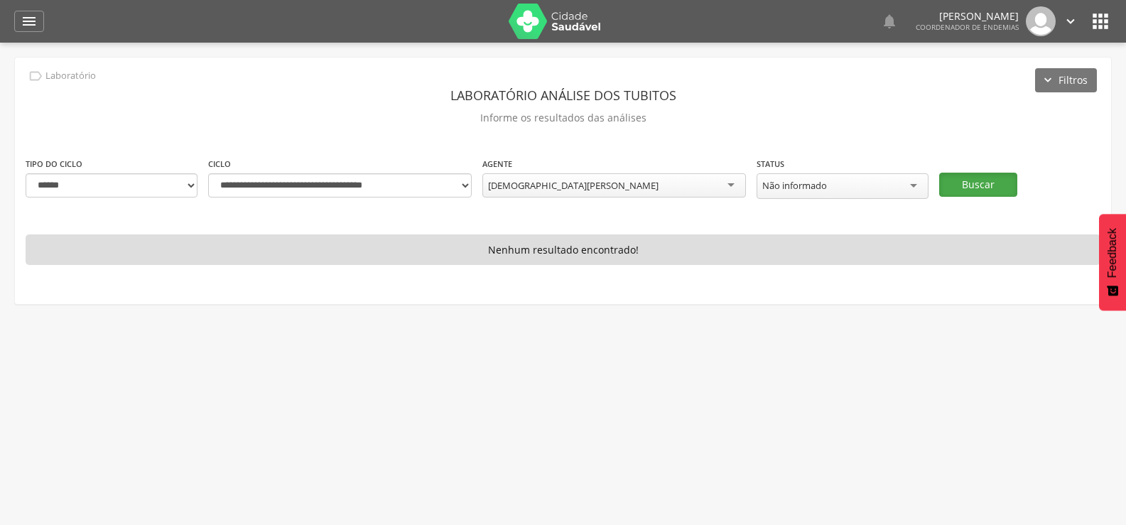
click at [1000, 184] on button "Buscar" at bounding box center [978, 185] width 78 height 24
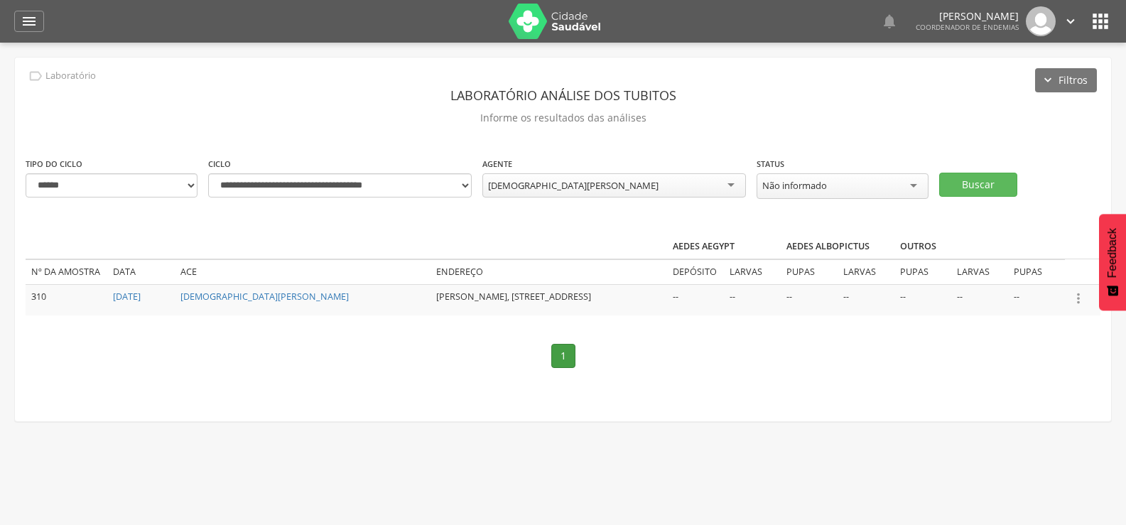
click at [1075, 293] on icon "" at bounding box center [1079, 299] width 16 height 16
click at [1055, 272] on link "Informar resultado" at bounding box center [1030, 275] width 112 height 18
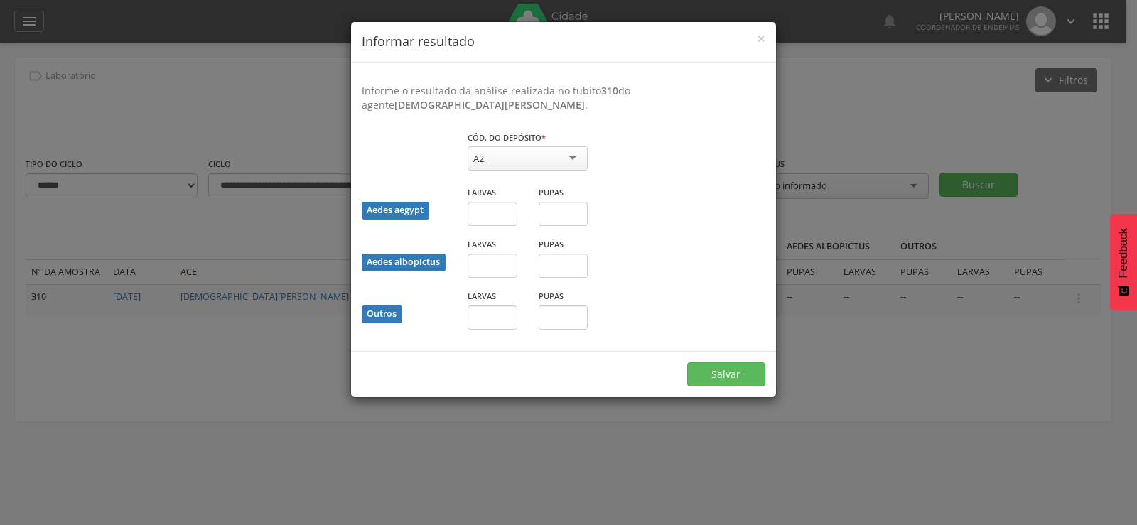
click at [544, 154] on div "A2" at bounding box center [528, 158] width 120 height 24
click at [500, 212] on input "text" at bounding box center [493, 214] width 50 height 24
type input "*"
click at [687, 362] on button "Salvar" at bounding box center [726, 374] width 78 height 24
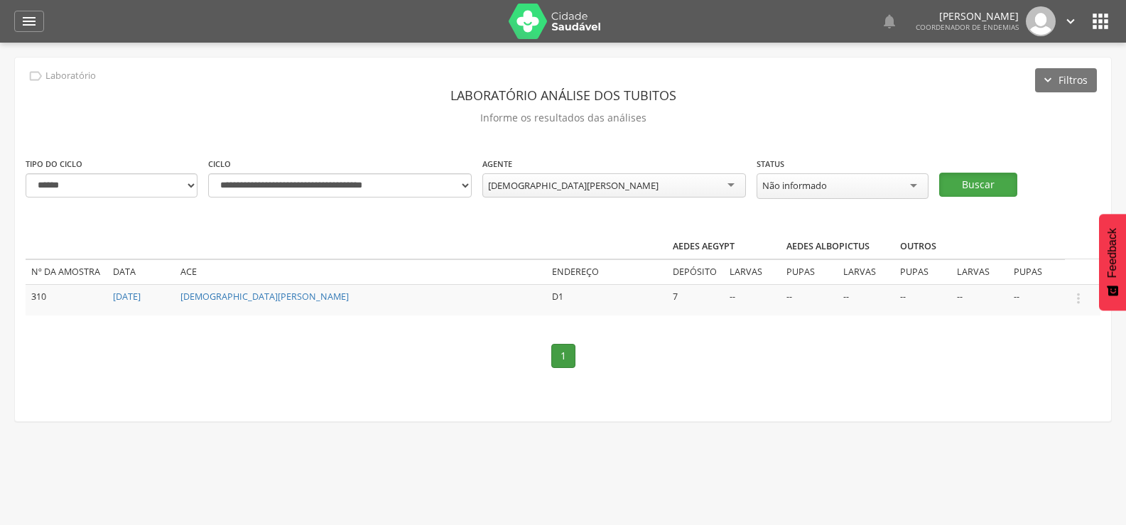
click at [962, 181] on button "Buscar" at bounding box center [978, 185] width 78 height 24
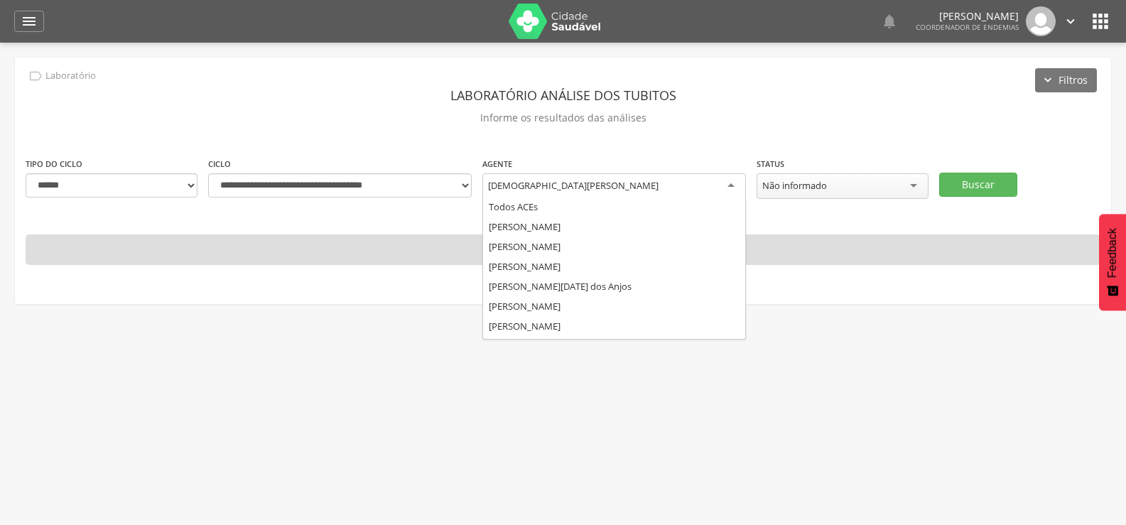
click at [659, 185] on div "[DEMOGRAPHIC_DATA][PERSON_NAME]" at bounding box center [615, 186] width 264 height 26
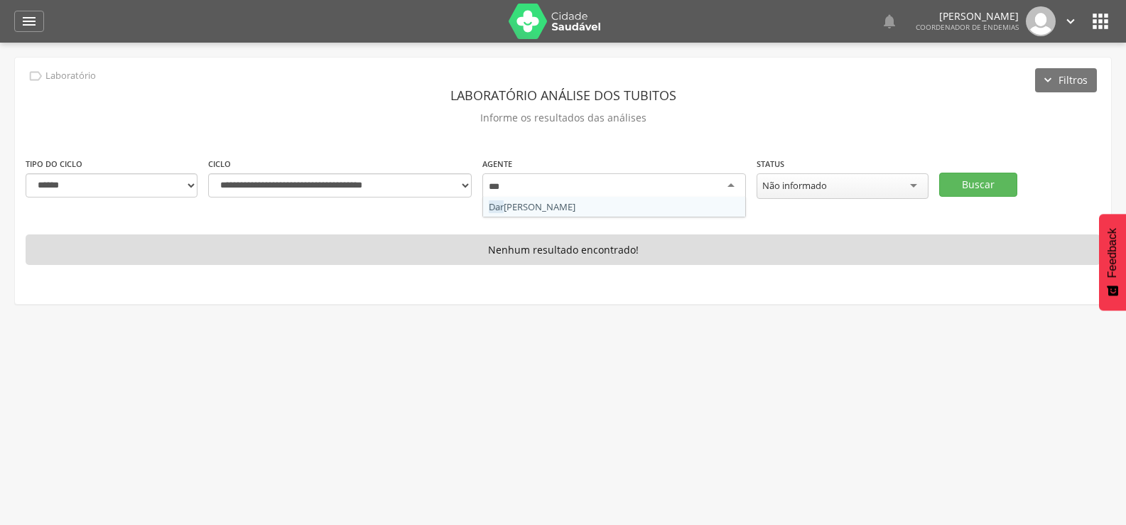
type input "****"
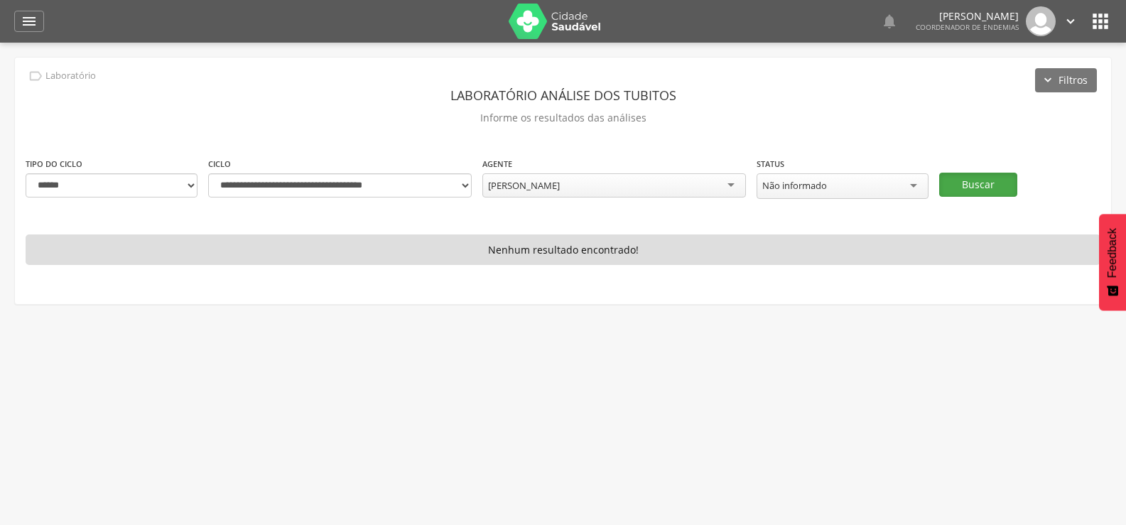
click at [986, 174] on button "Buscar" at bounding box center [978, 185] width 78 height 24
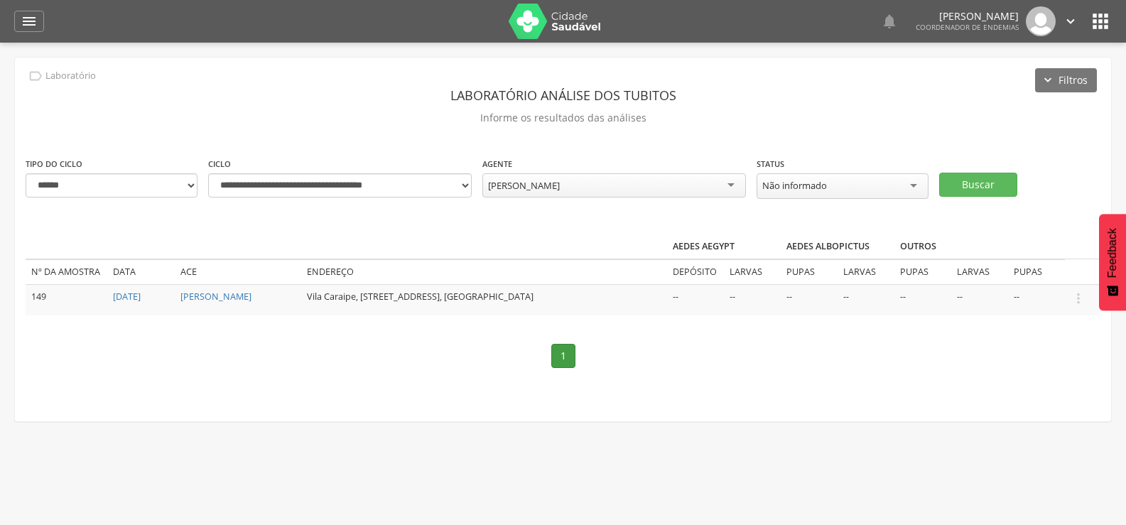
click at [1084, 294] on icon "" at bounding box center [1079, 299] width 16 height 16
click at [1058, 269] on link "Informar resultado" at bounding box center [1030, 275] width 112 height 18
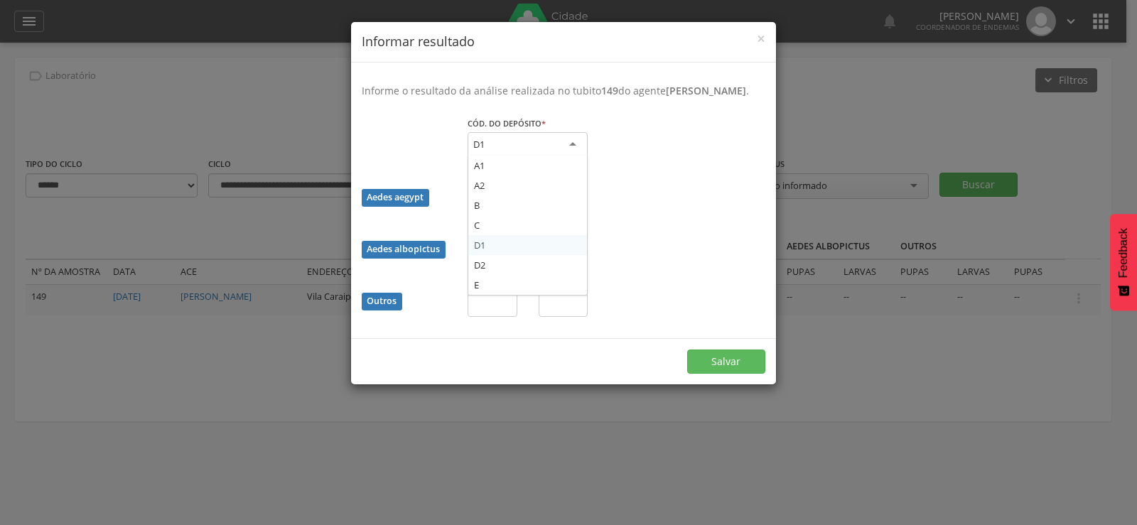
click at [519, 158] on div "D1" at bounding box center [528, 145] width 120 height 26
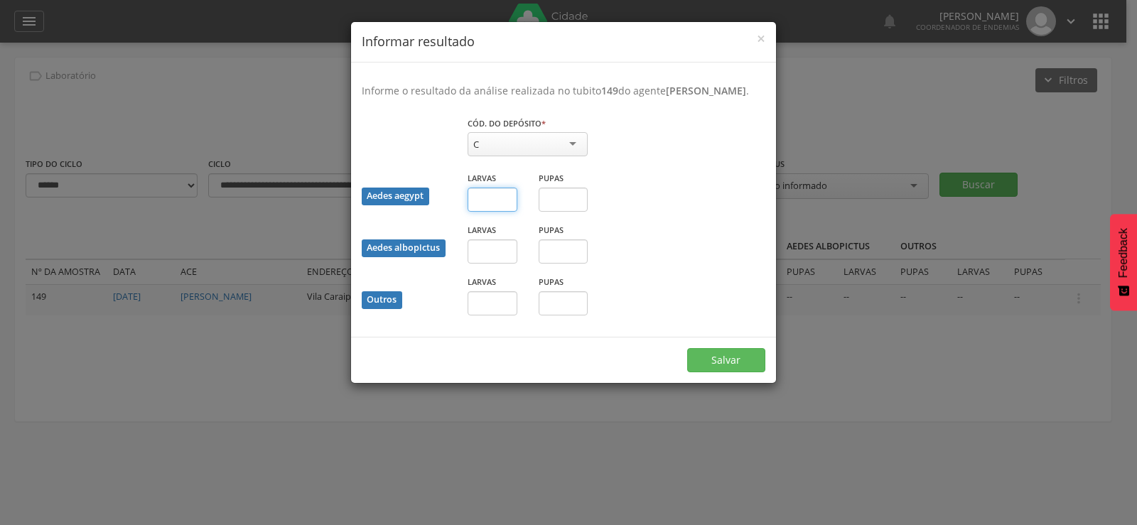
click at [483, 207] on input "text" at bounding box center [493, 200] width 50 height 24
click at [569, 212] on input "text" at bounding box center [564, 200] width 50 height 24
type input "*"
click at [741, 372] on button "Salvar" at bounding box center [726, 360] width 78 height 24
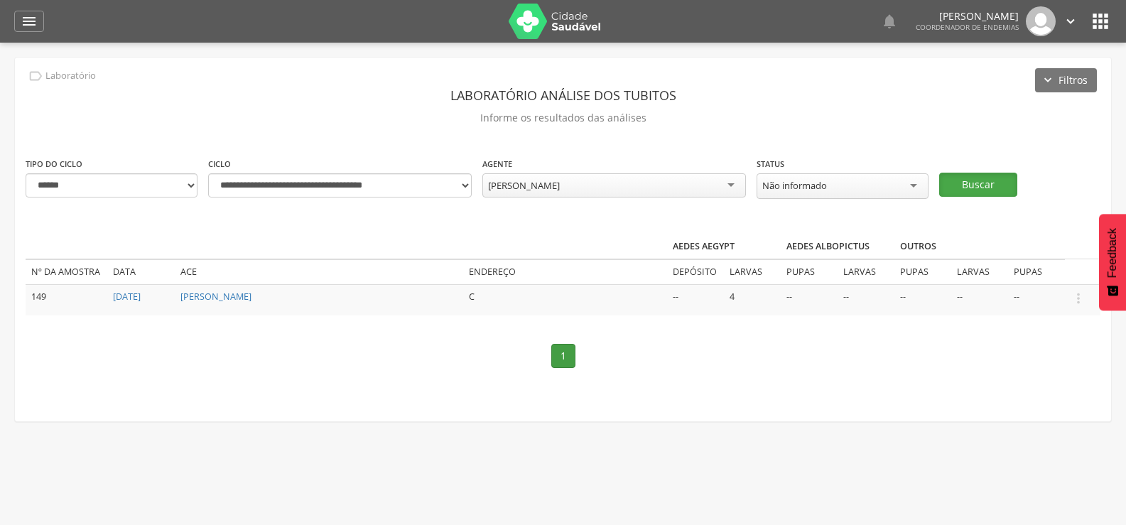
click at [991, 178] on button "Buscar" at bounding box center [978, 185] width 78 height 24
